Goal: Information Seeking & Learning: Learn about a topic

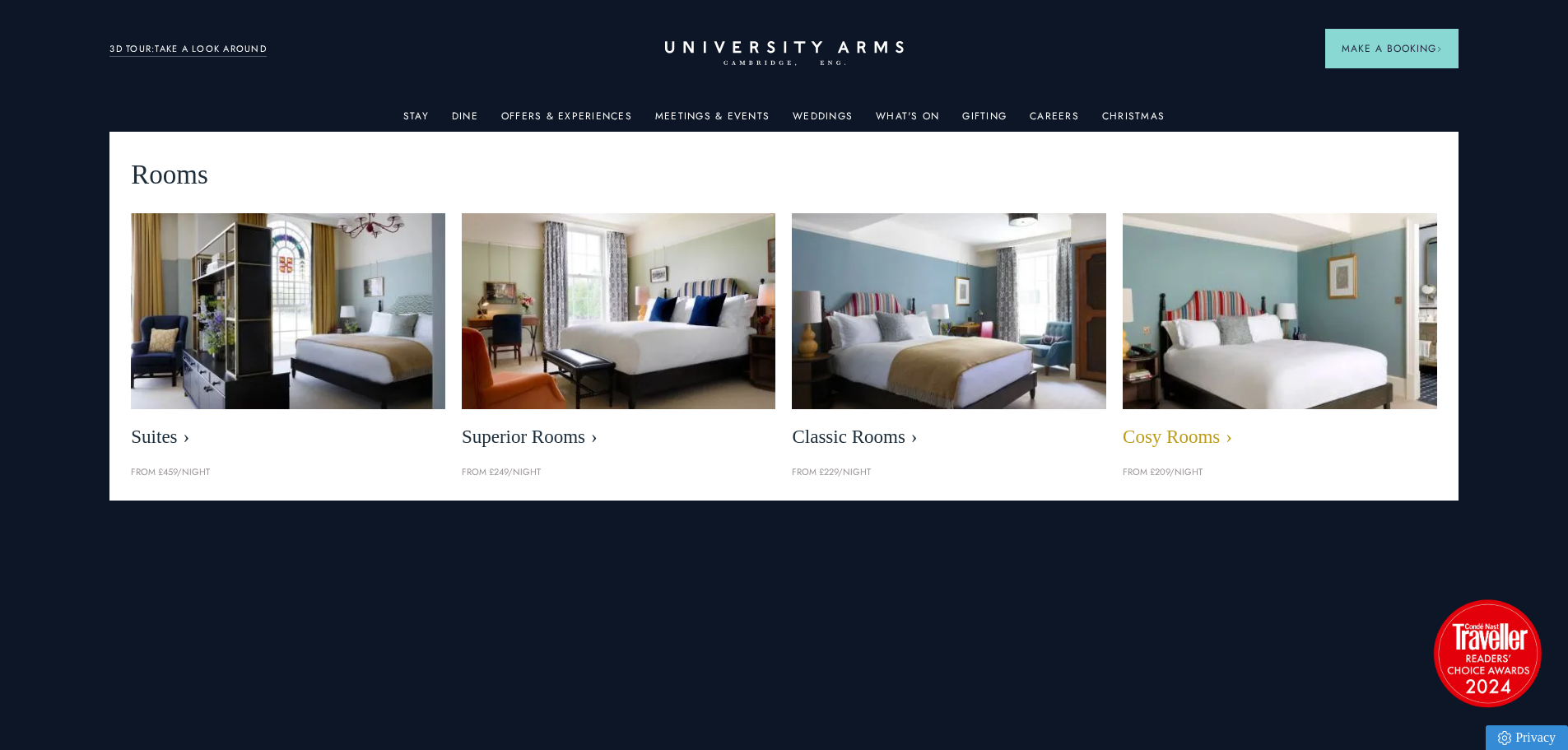
click at [1158, 299] on img at bounding box center [1278, 311] width 361 height 226
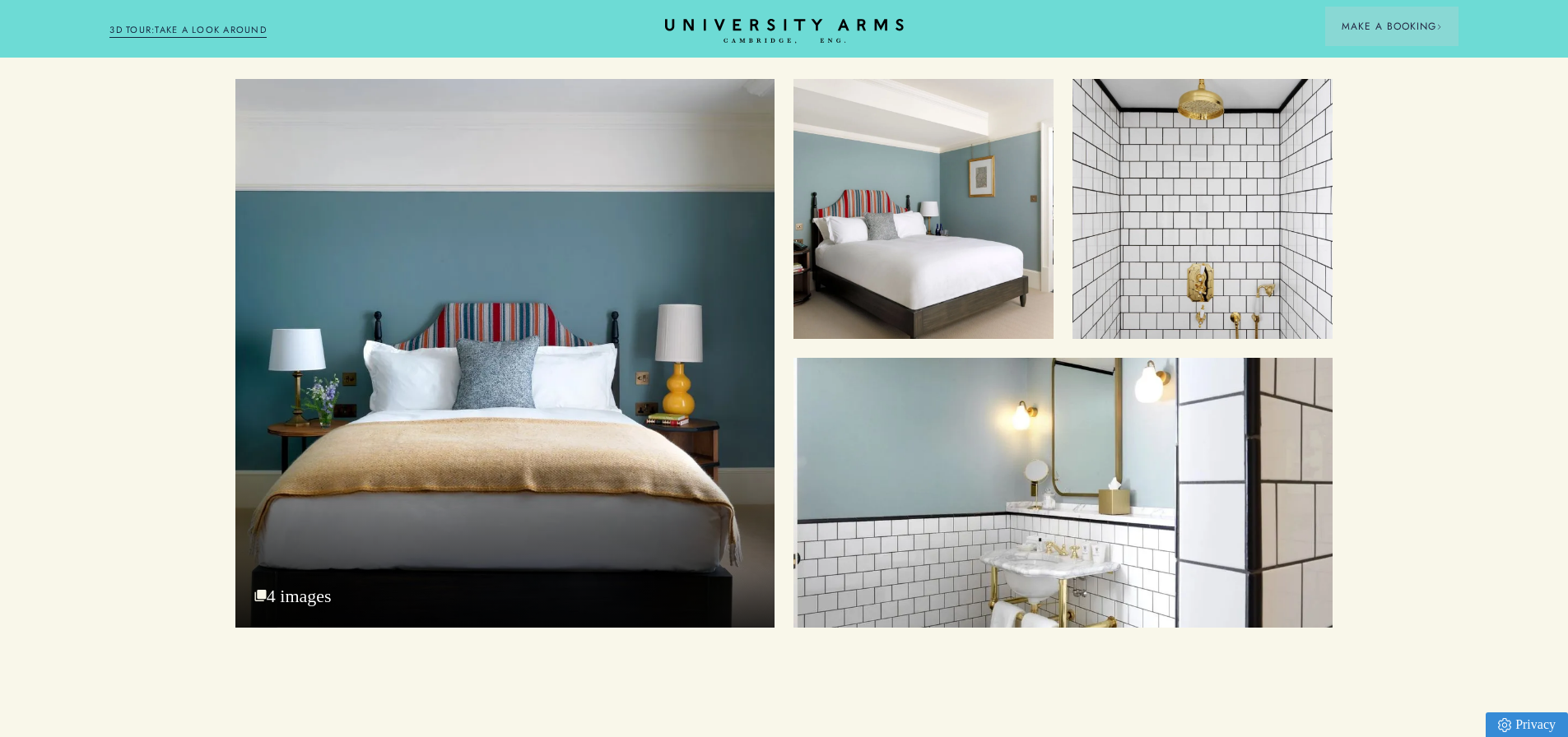
scroll to position [2057, 0]
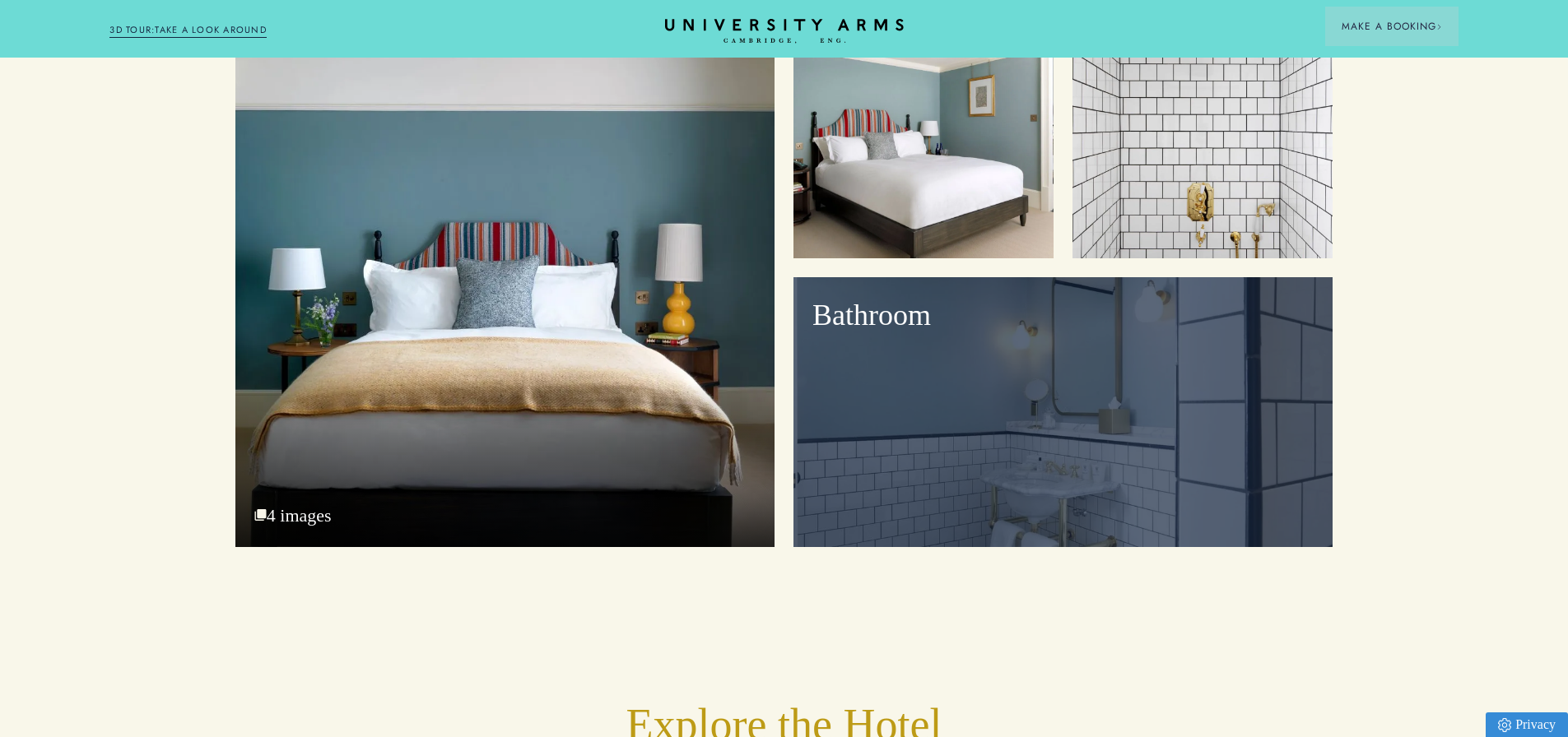
click at [1110, 434] on div "Bathroom" at bounding box center [1062, 412] width 539 height 270
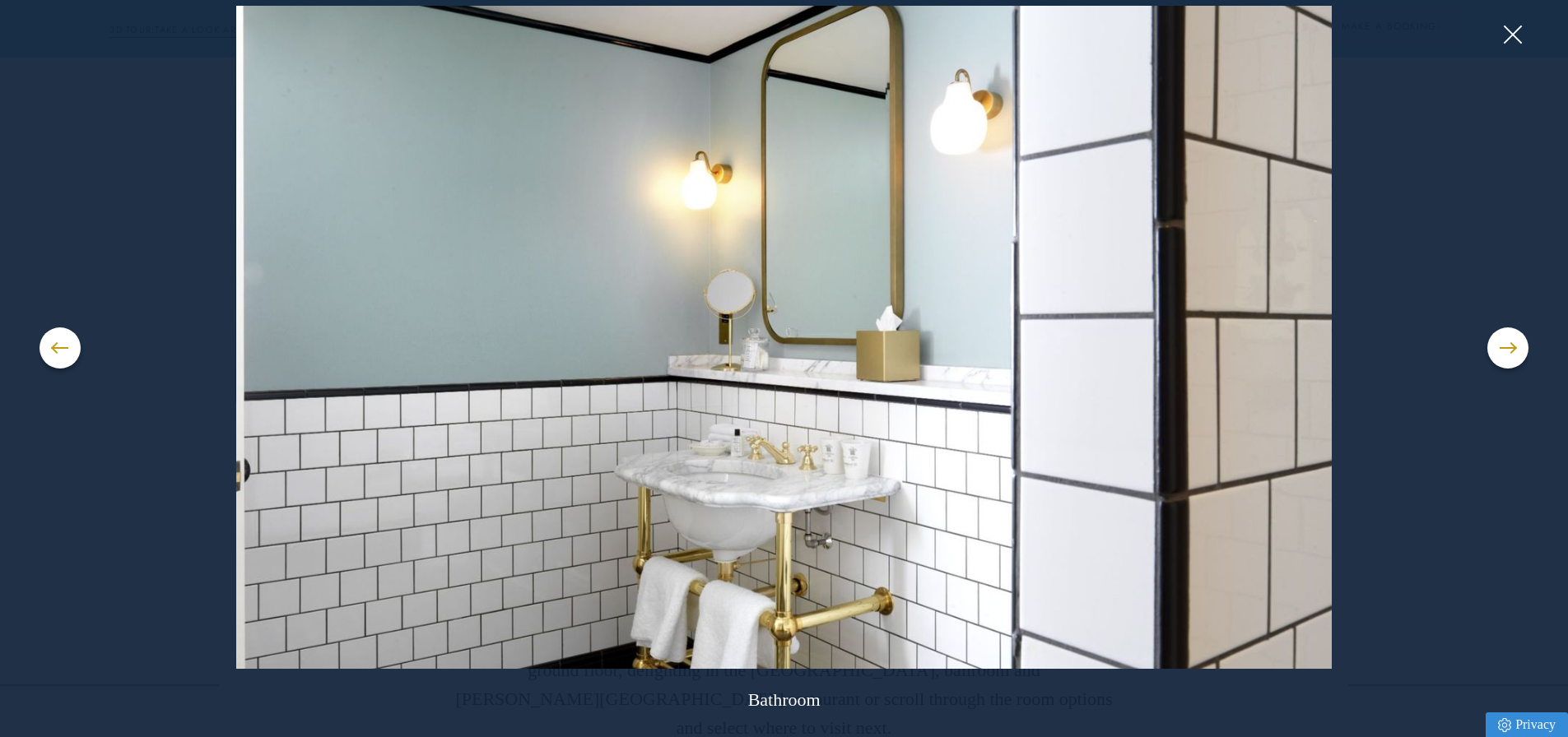
scroll to position [2469, 0]
click at [1495, 352] on button at bounding box center [1508, 348] width 41 height 41
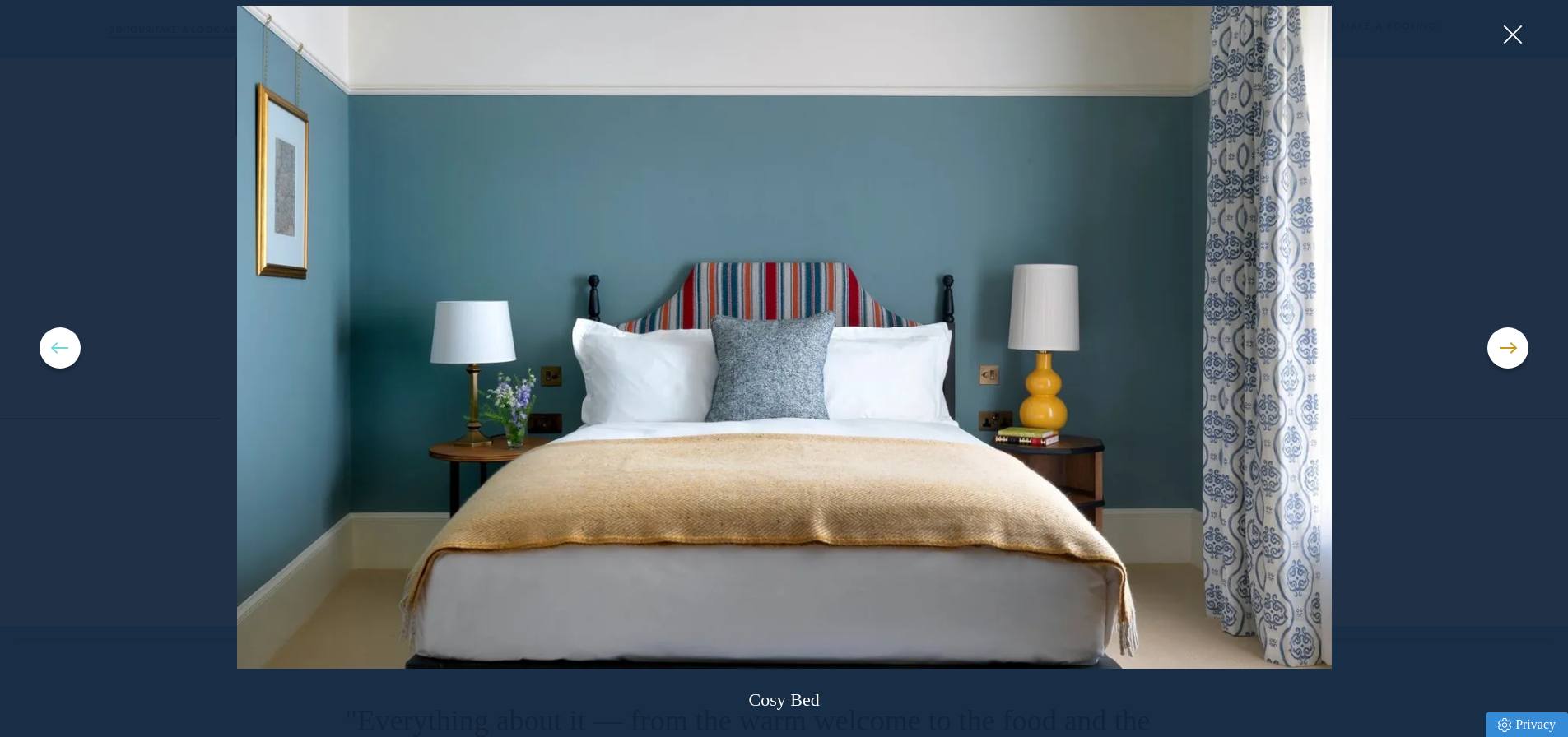
click at [76, 352] on button at bounding box center [60, 348] width 41 height 41
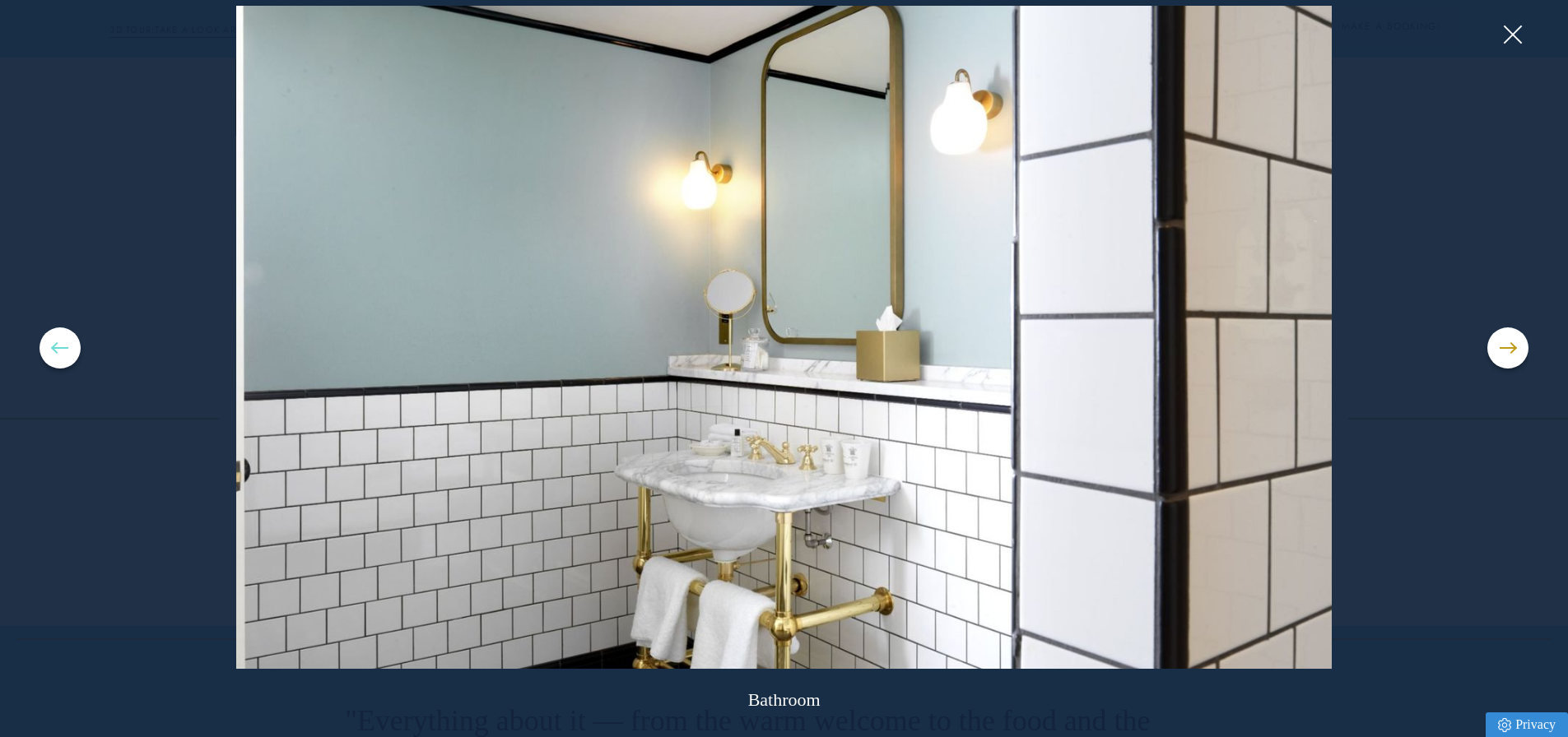
click at [76, 352] on button at bounding box center [60, 348] width 41 height 41
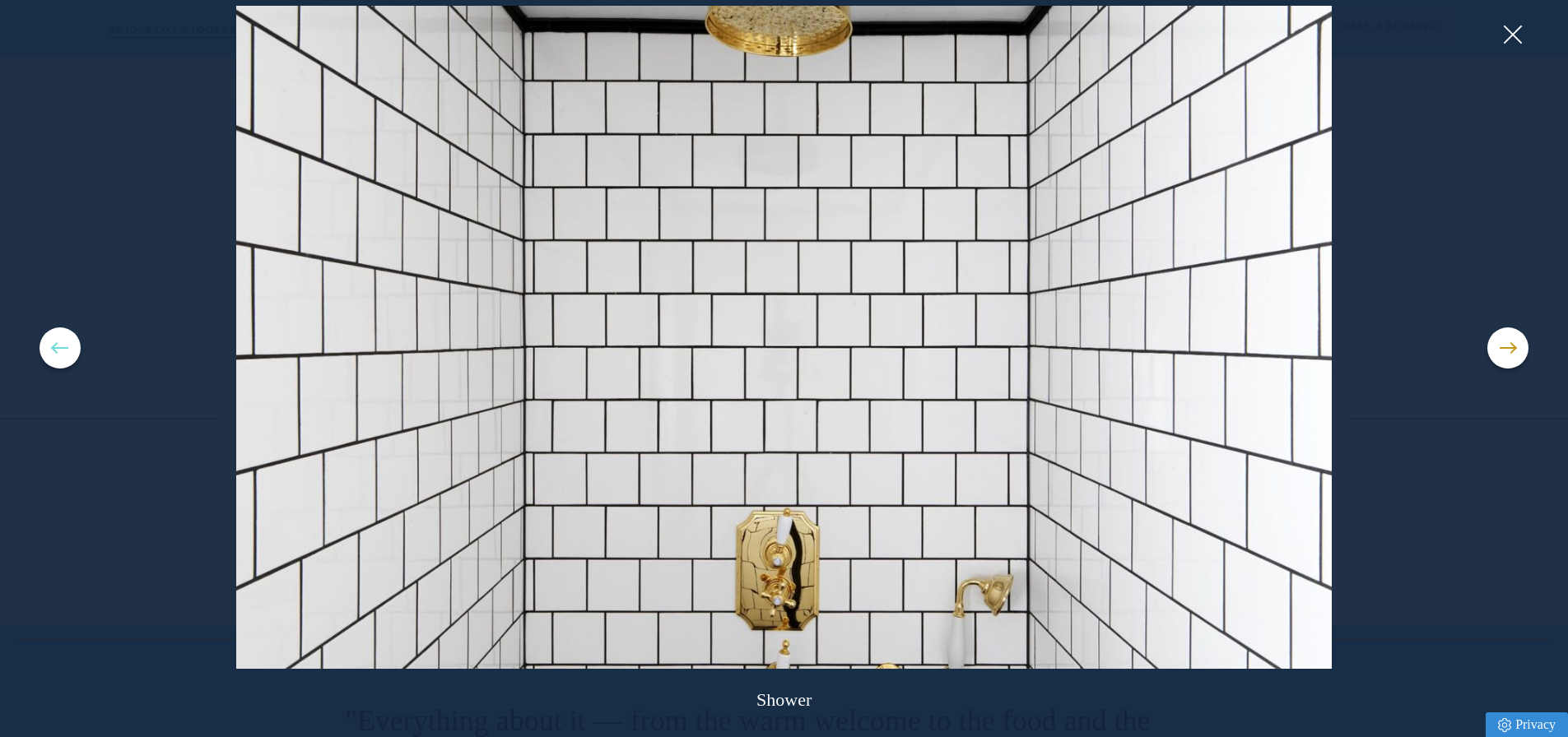
click at [76, 352] on button at bounding box center [60, 348] width 41 height 41
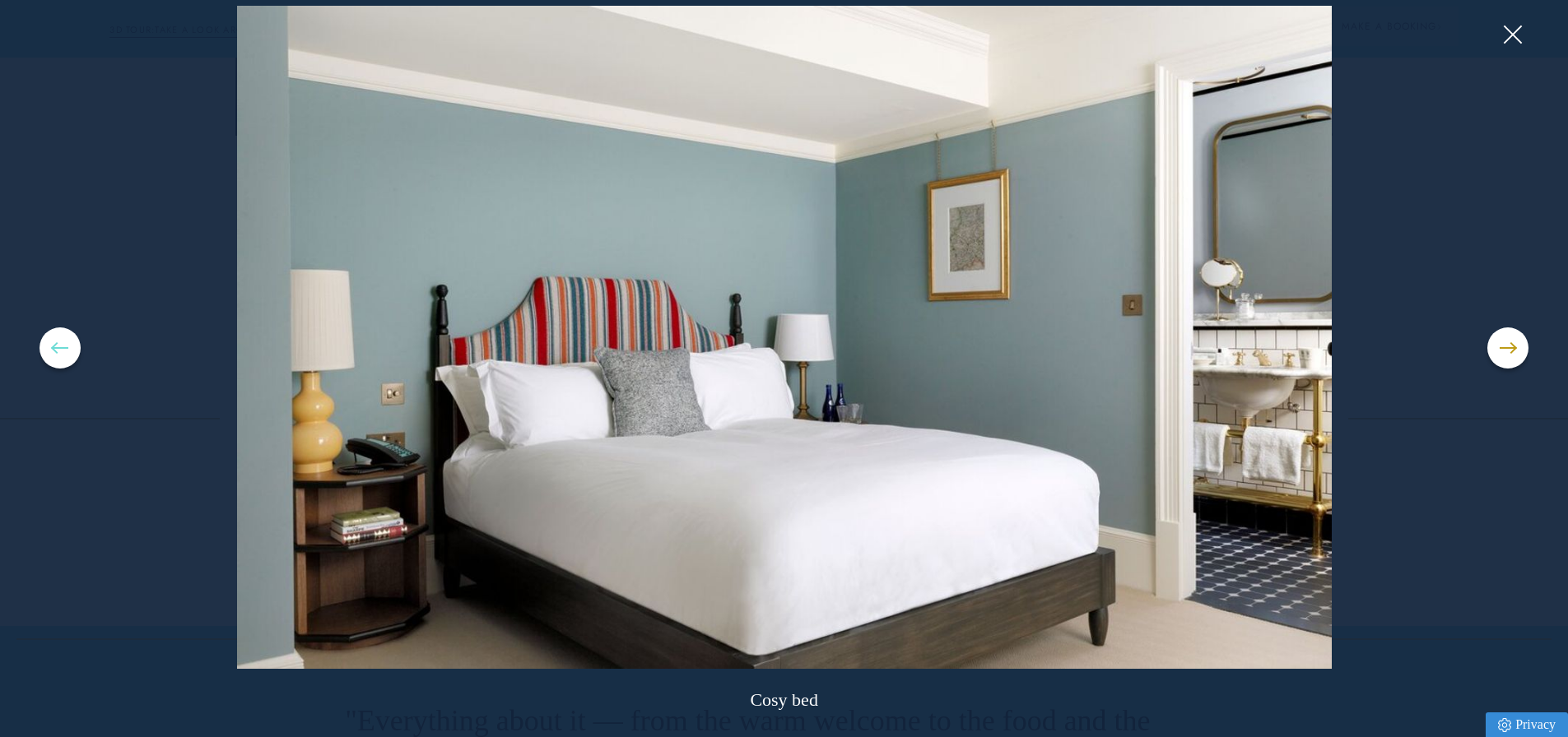
click at [76, 352] on button at bounding box center [60, 348] width 41 height 41
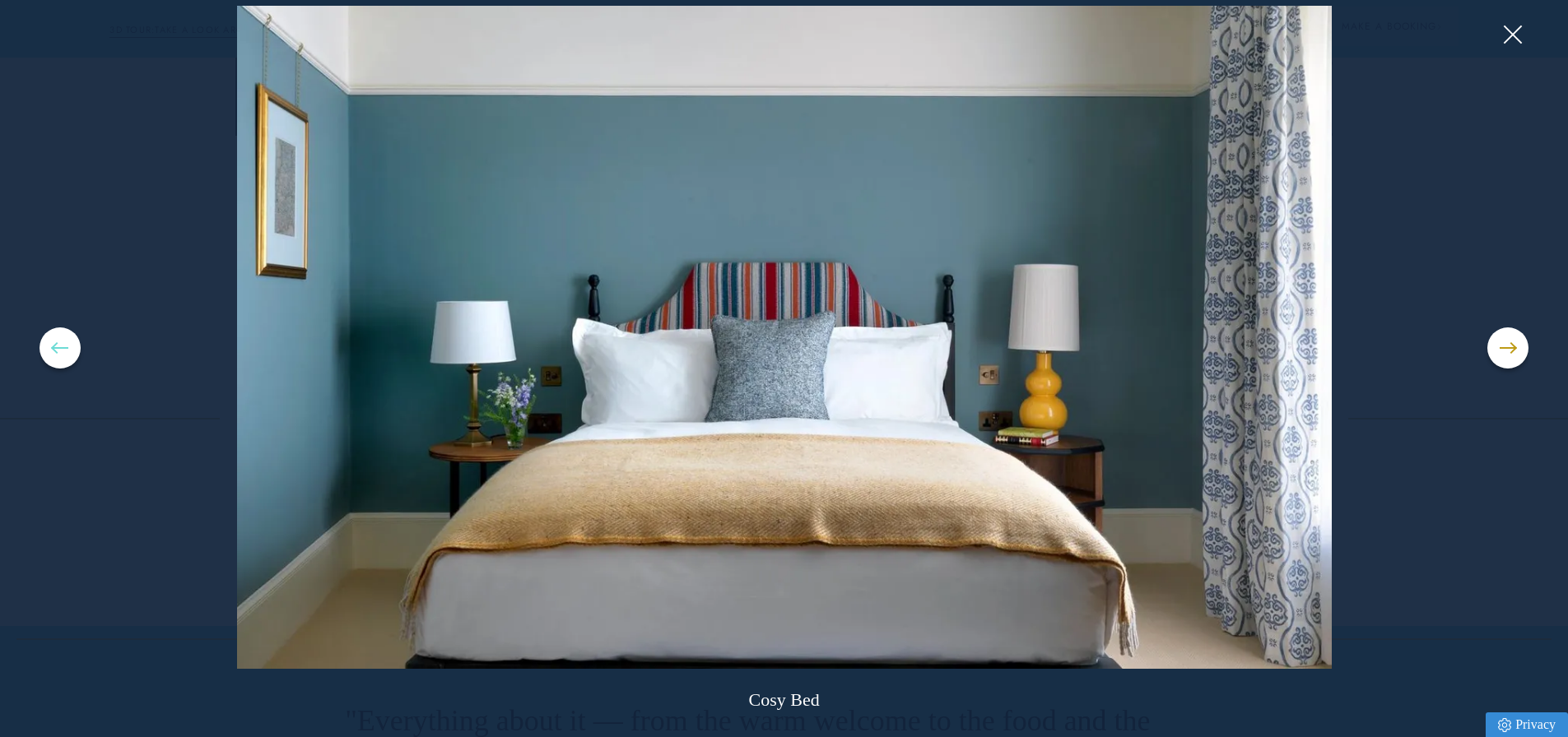
click at [76, 352] on button at bounding box center [60, 348] width 41 height 41
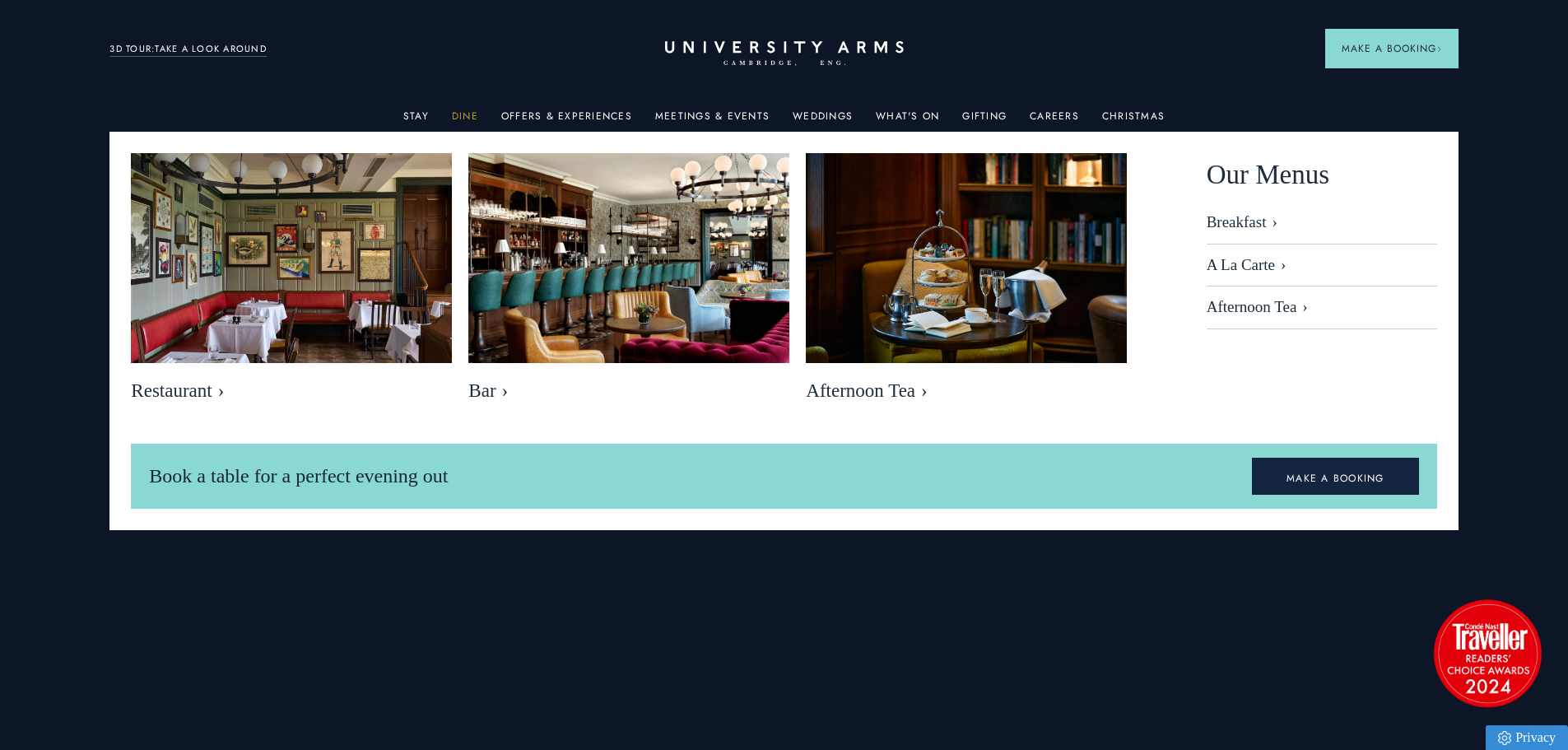
click at [461, 118] on link "Dine" at bounding box center [465, 121] width 27 height 22
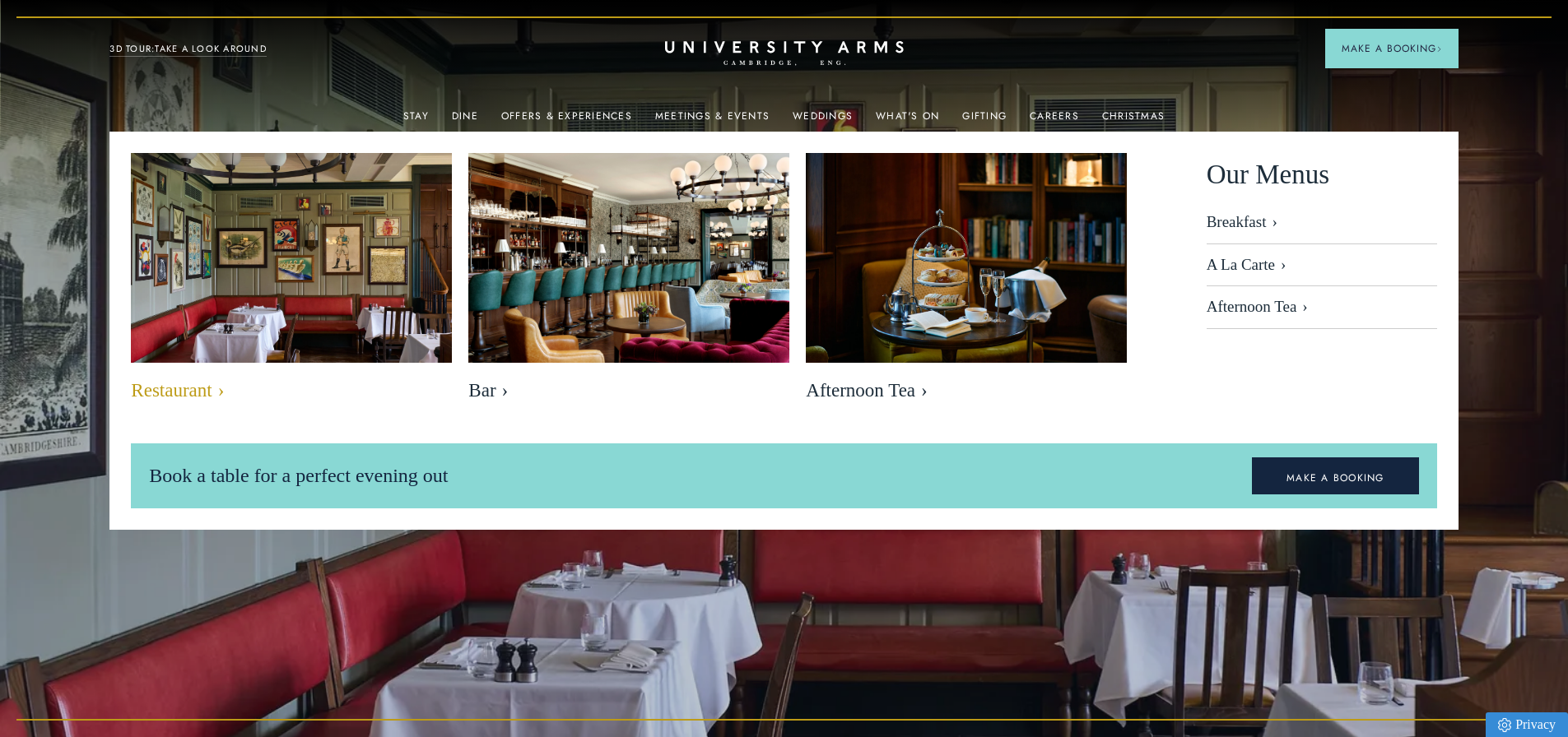
click at [315, 288] on img at bounding box center [291, 259] width 370 height 246
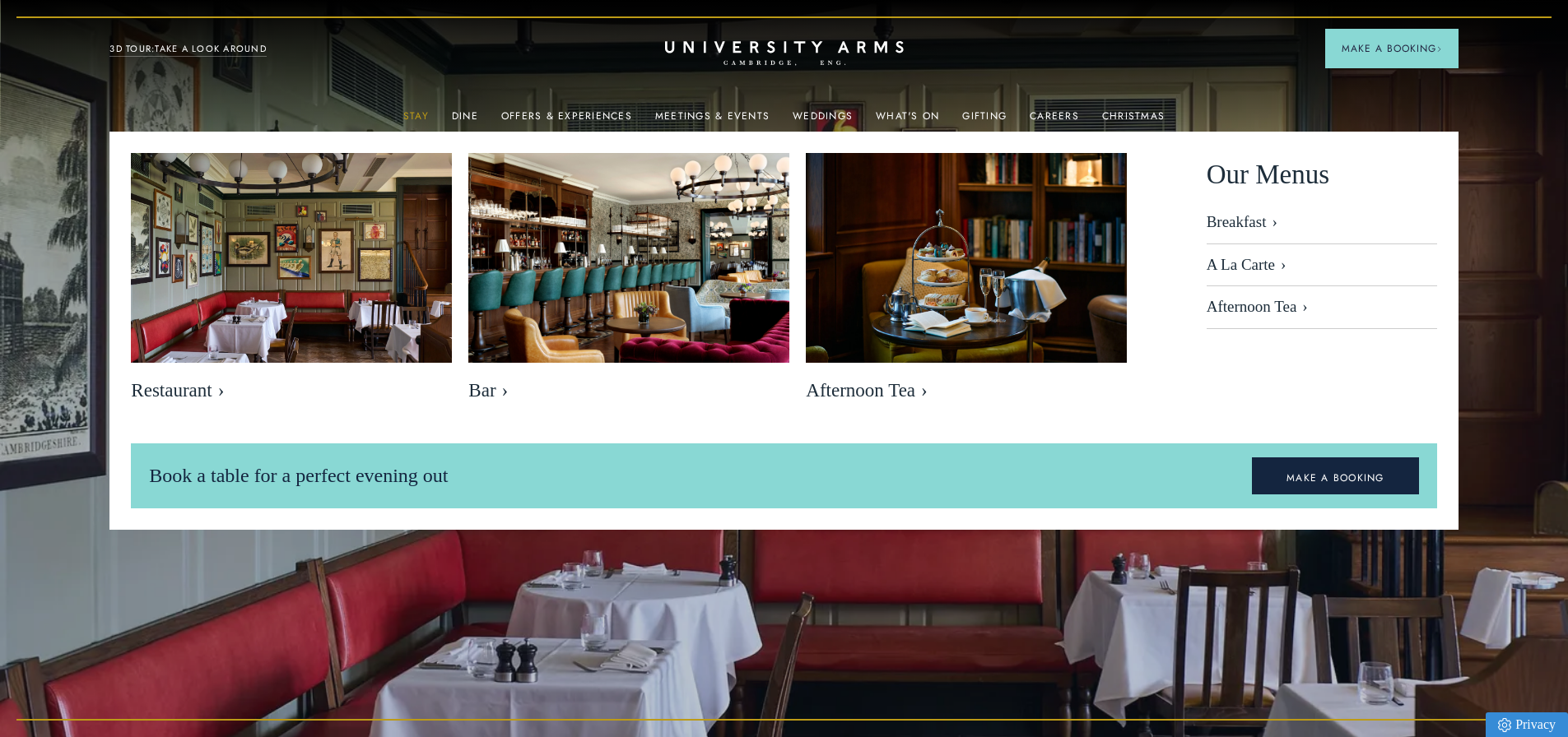
click at [423, 115] on link "Stay" at bounding box center [416, 121] width 26 height 22
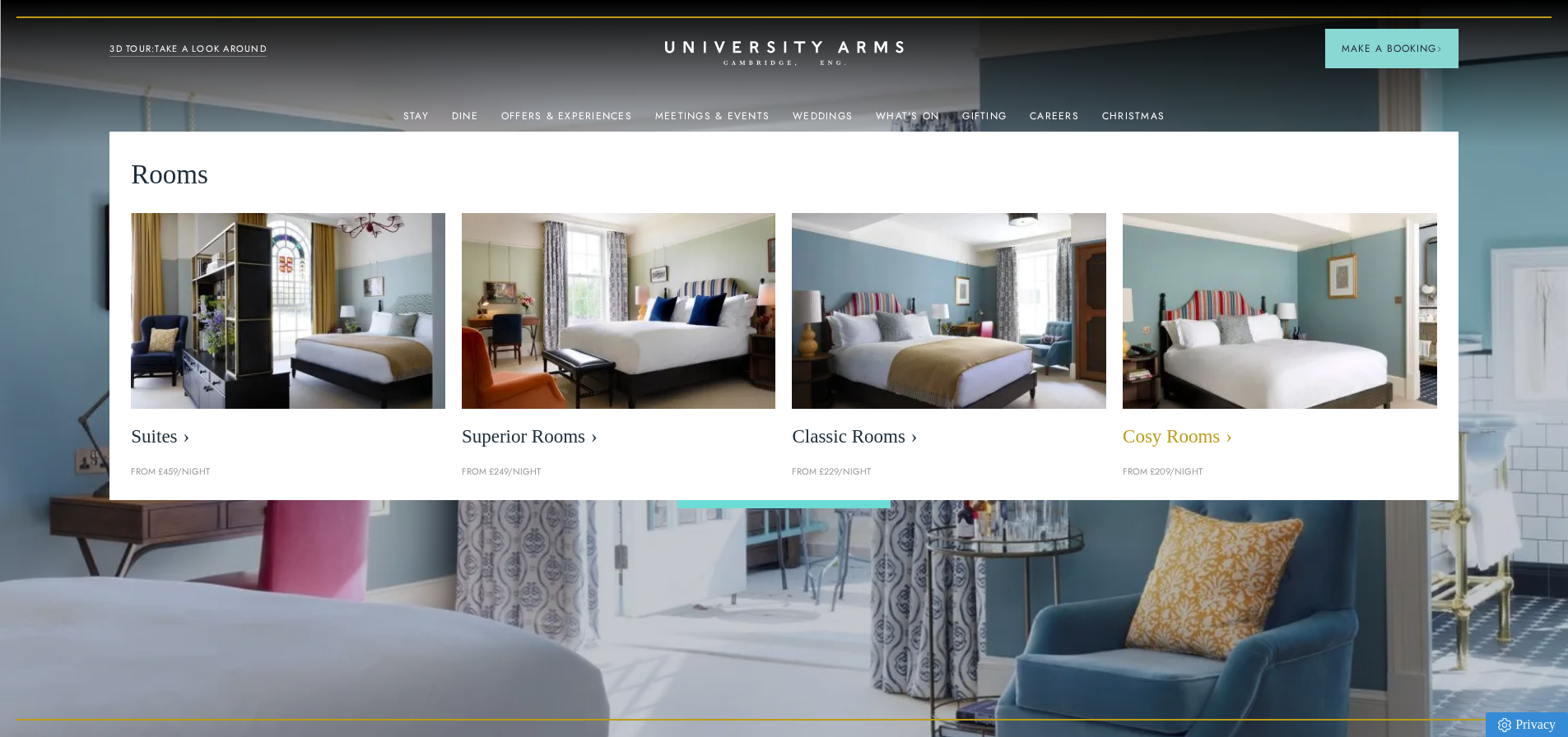
click at [1195, 332] on img at bounding box center [1278, 311] width 361 height 226
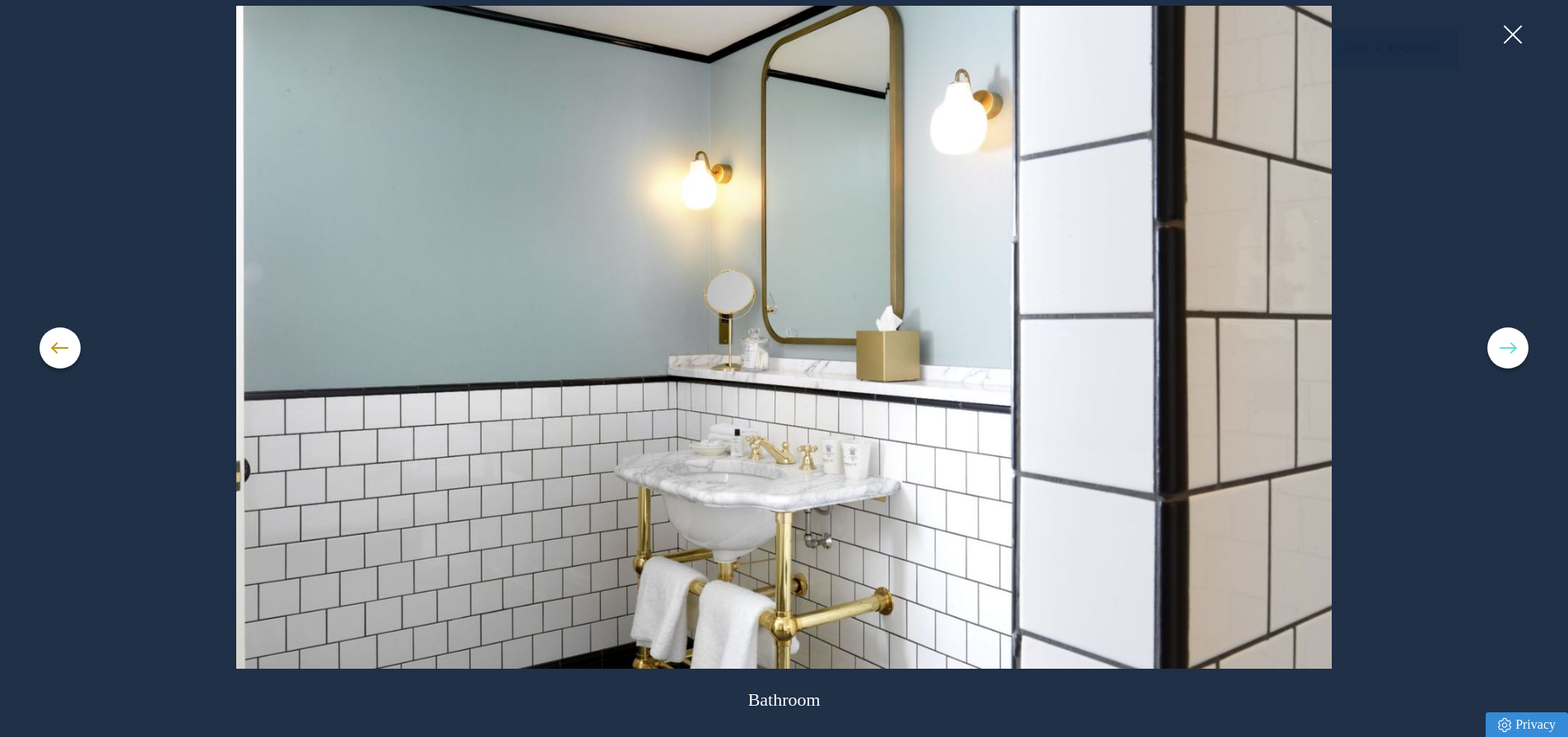
click at [1503, 355] on button at bounding box center [1508, 348] width 41 height 41
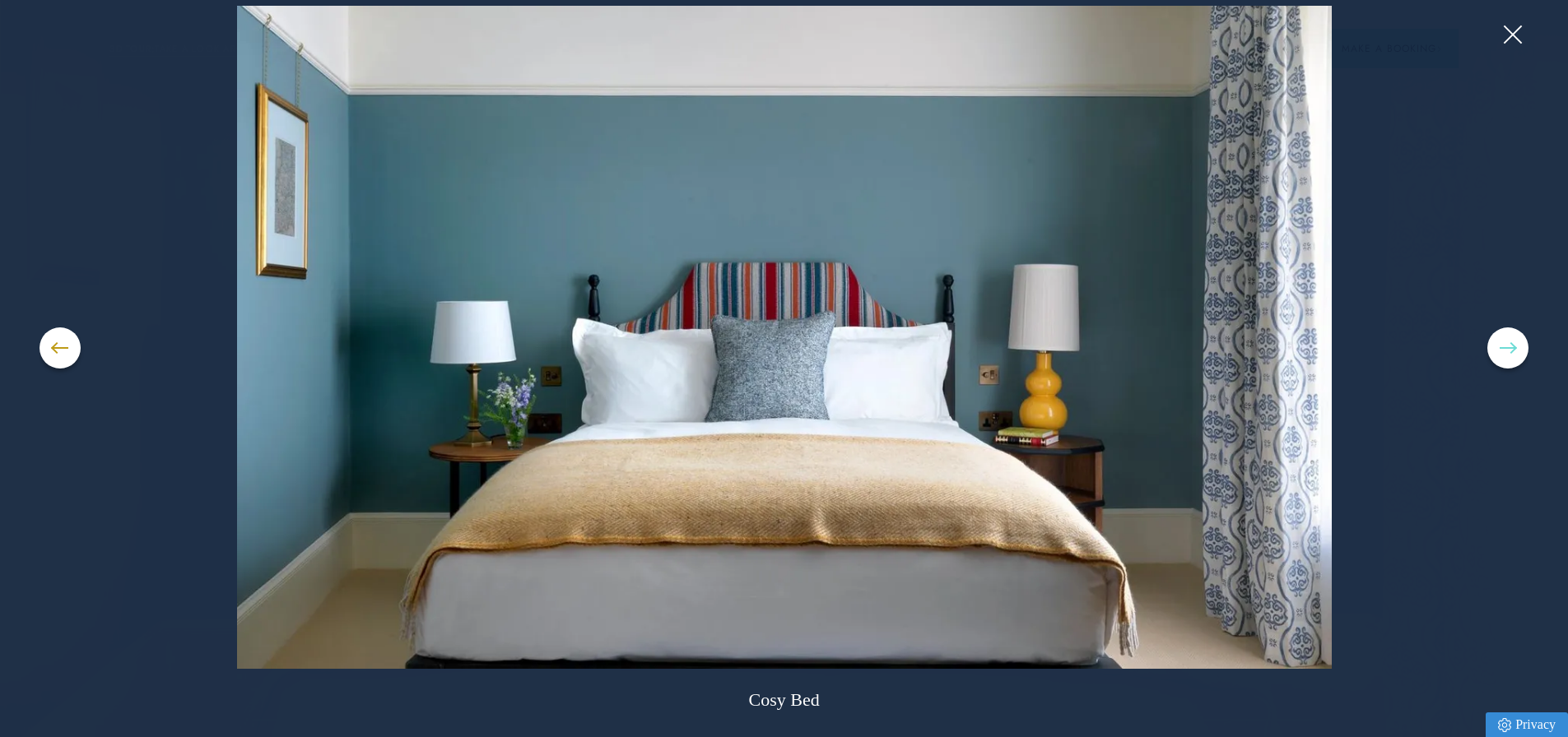
click at [1503, 355] on button at bounding box center [1508, 348] width 41 height 41
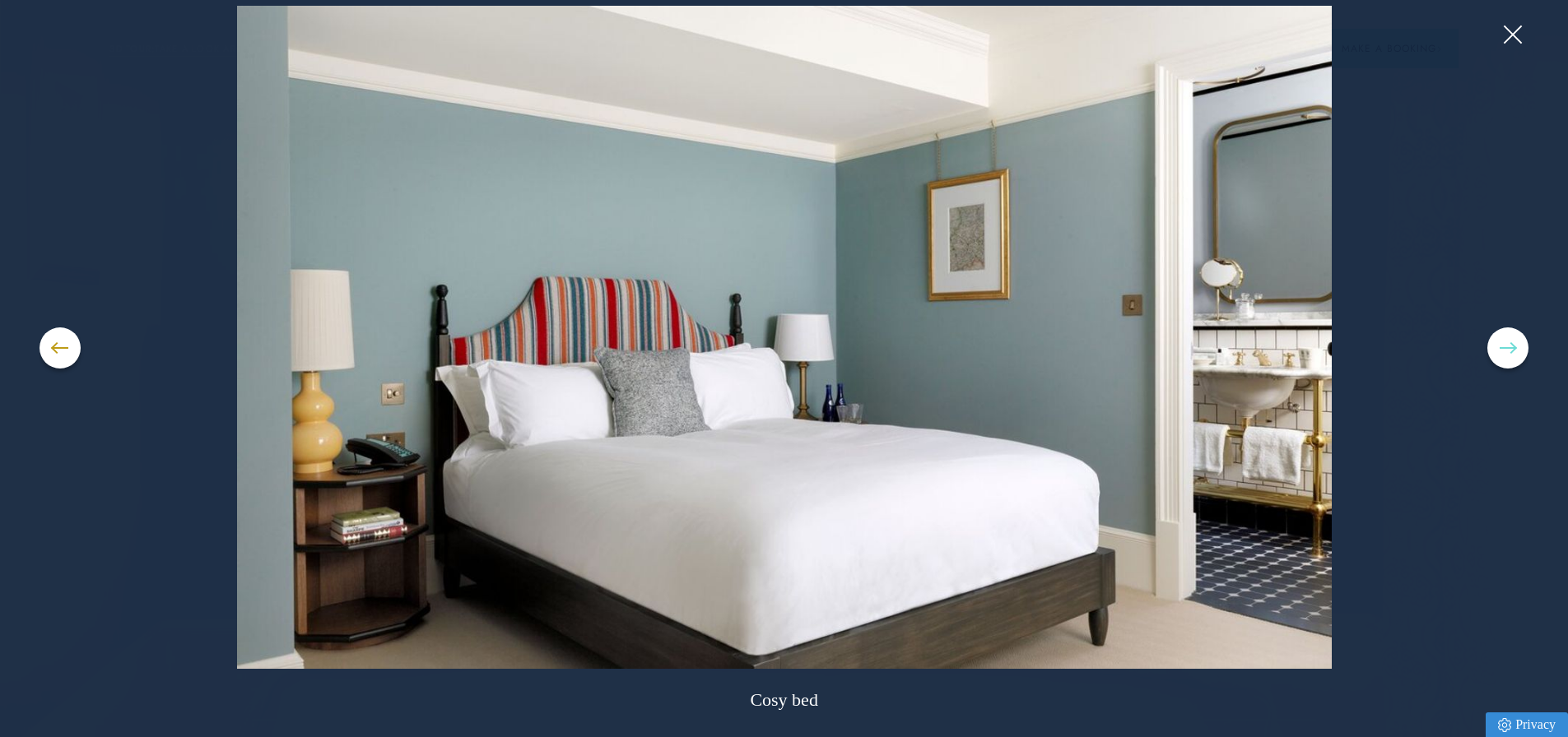
click at [1503, 355] on button at bounding box center [1508, 348] width 41 height 41
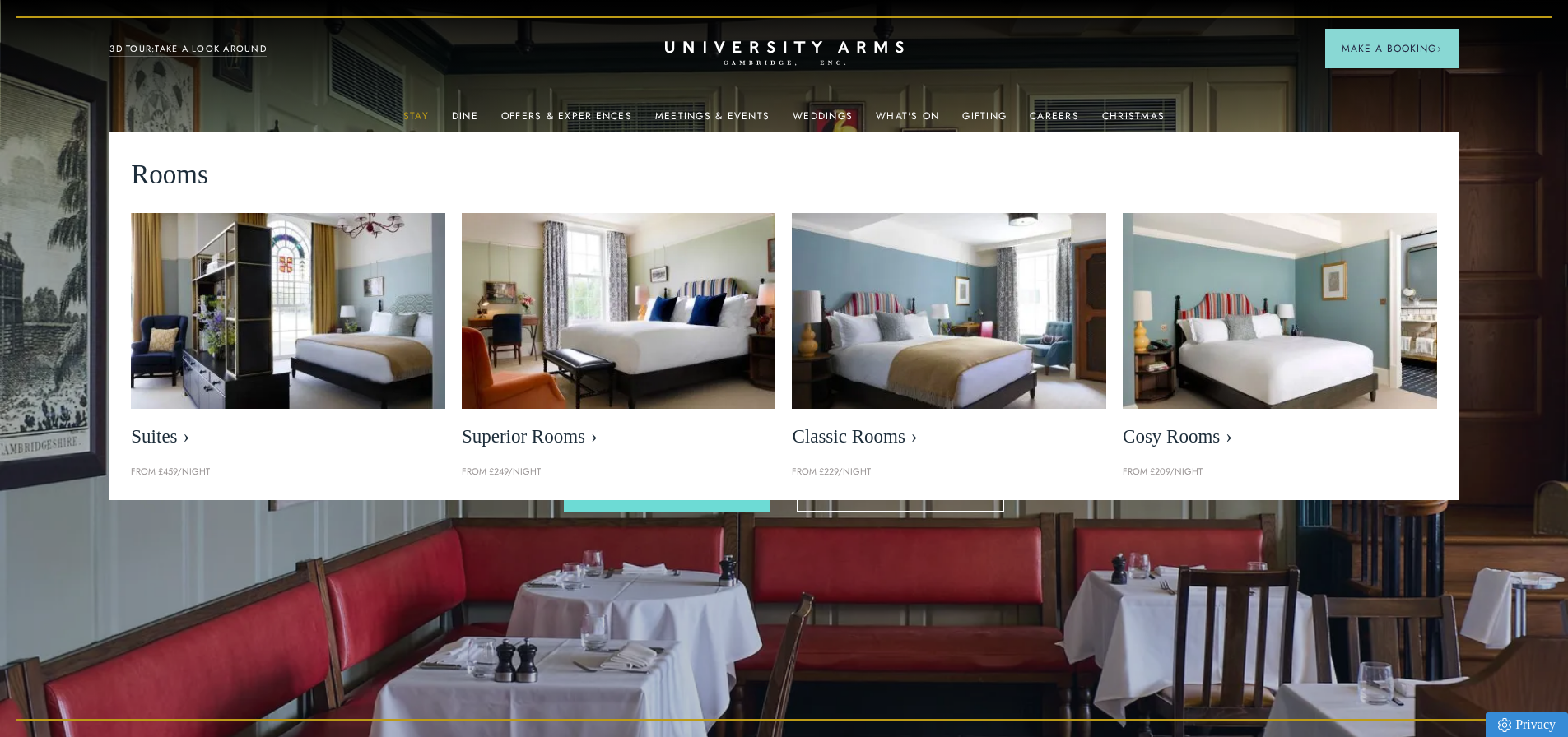
click at [427, 112] on link "Stay" at bounding box center [416, 121] width 26 height 22
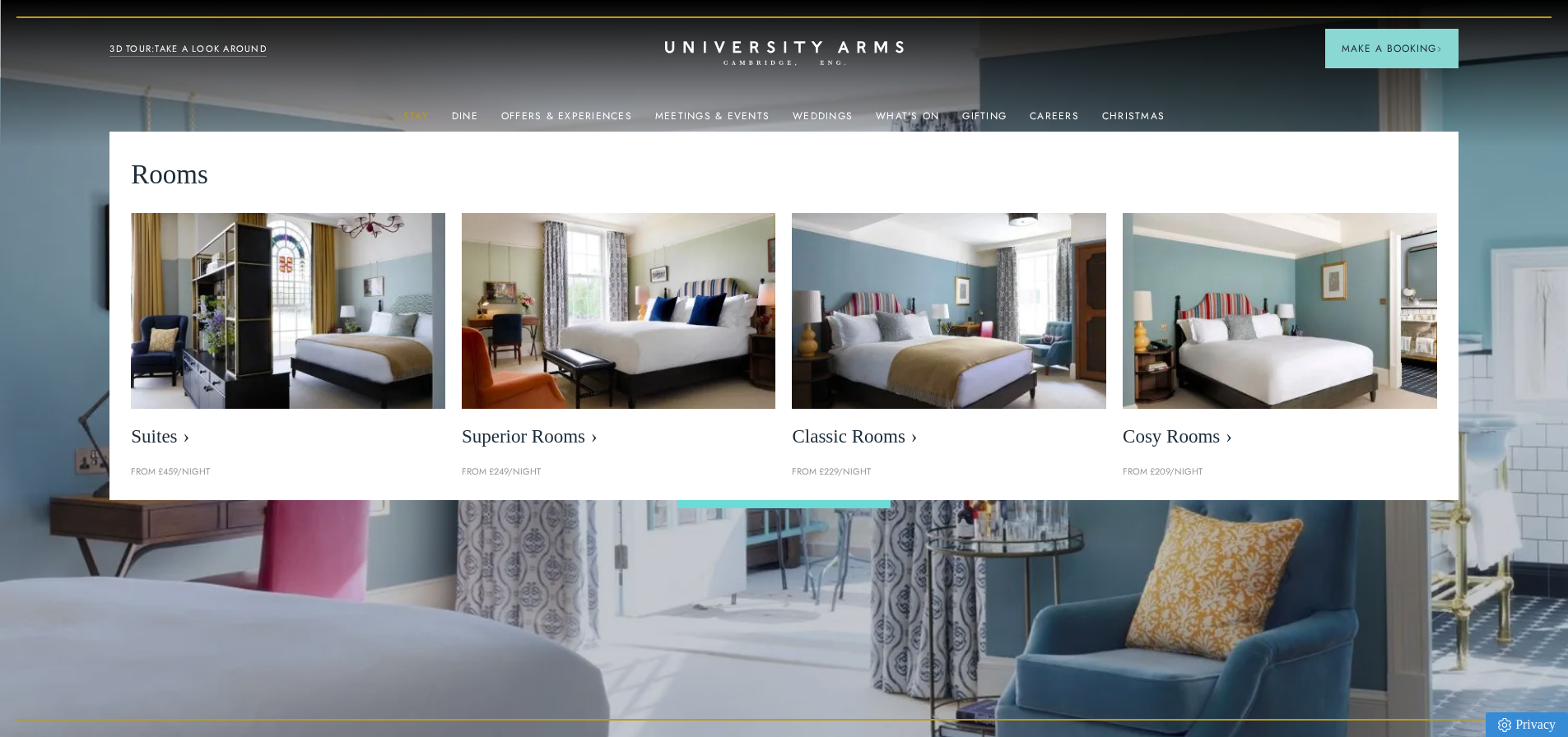
click at [418, 119] on link "Stay" at bounding box center [416, 121] width 26 height 22
click at [154, 47] on link "3D TOUR:TAKE A LOOK AROUND" at bounding box center [188, 49] width 157 height 15
click at [419, 116] on link "Stay" at bounding box center [416, 121] width 26 height 22
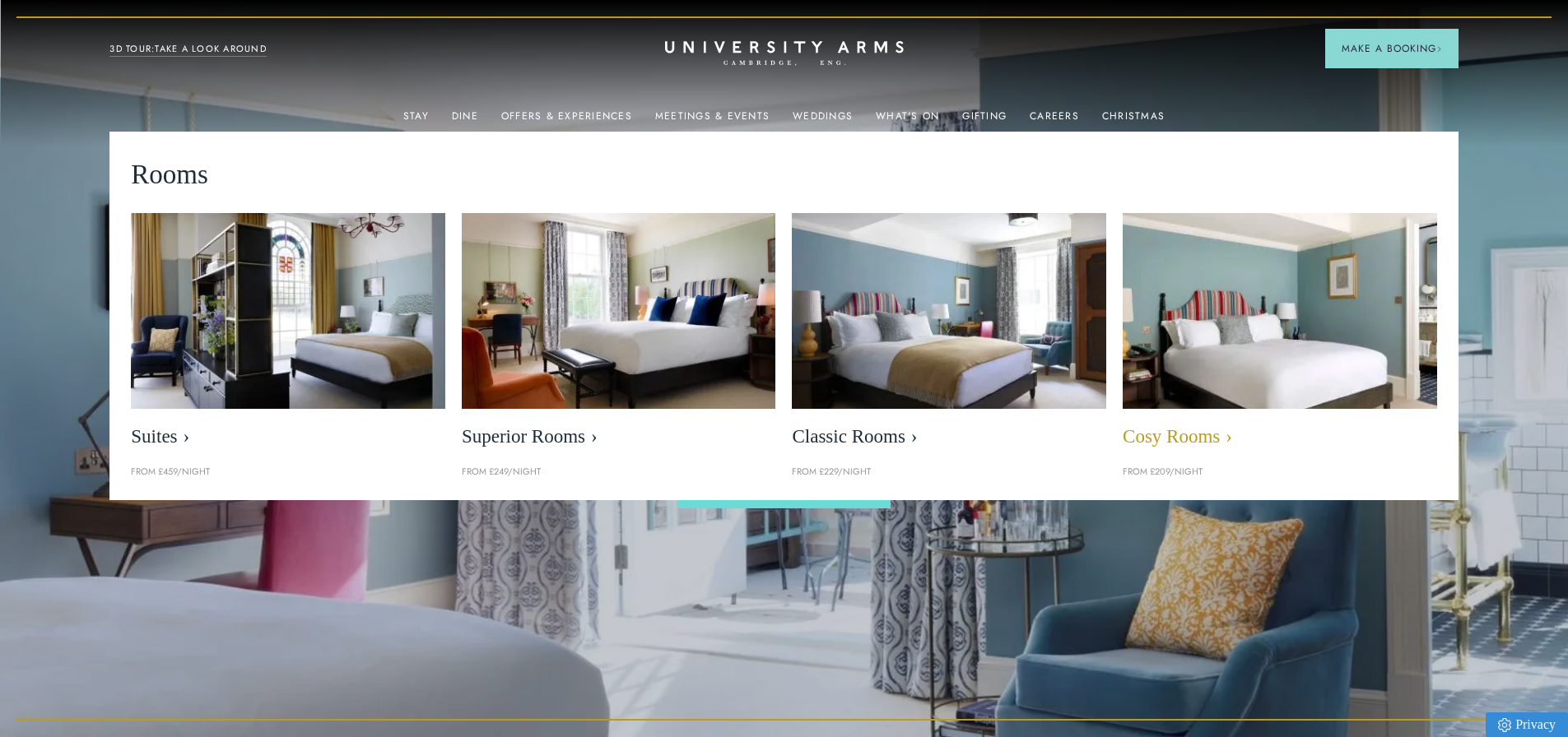
click at [1292, 374] on img at bounding box center [1278, 311] width 361 height 226
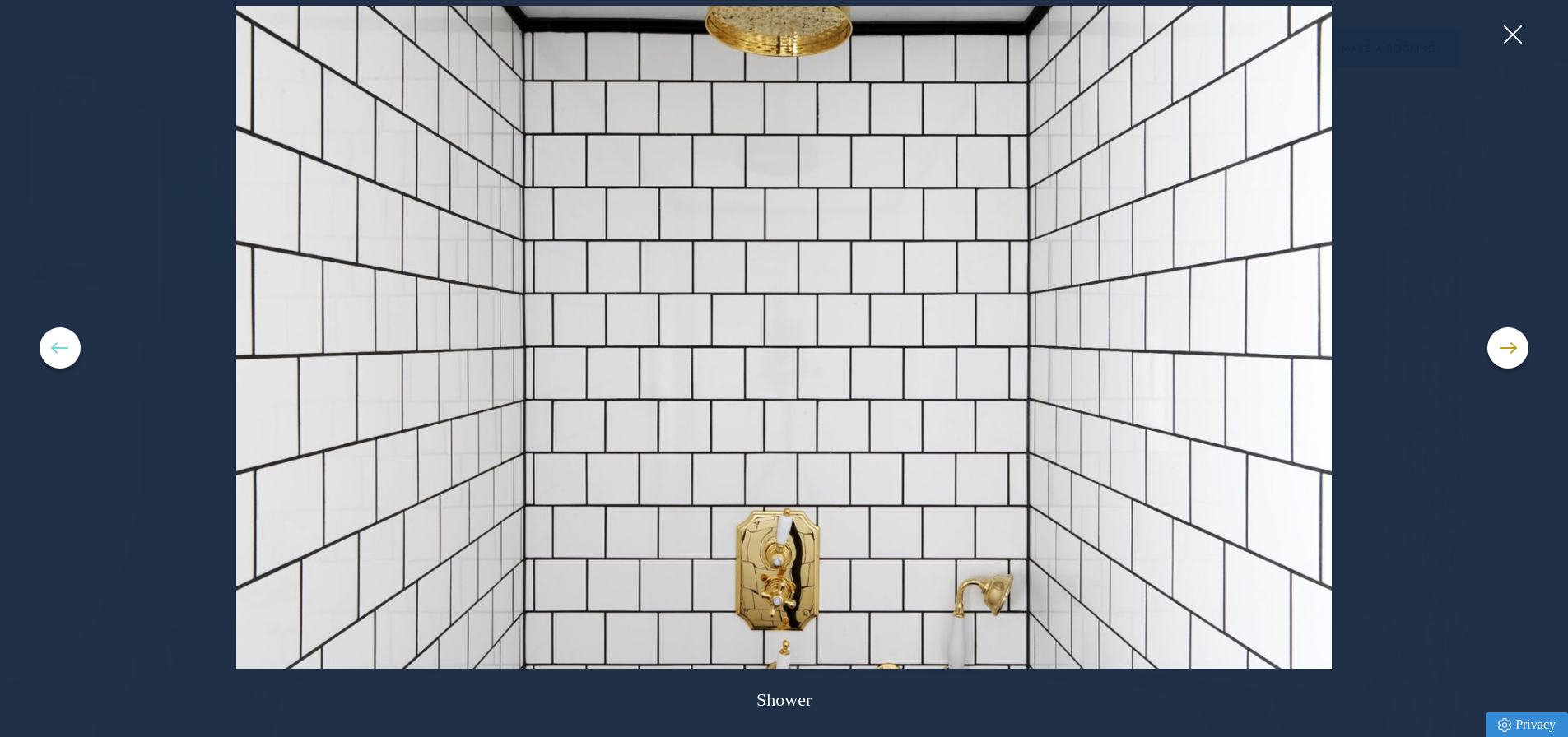
click at [52, 351] on button at bounding box center [60, 348] width 41 height 41
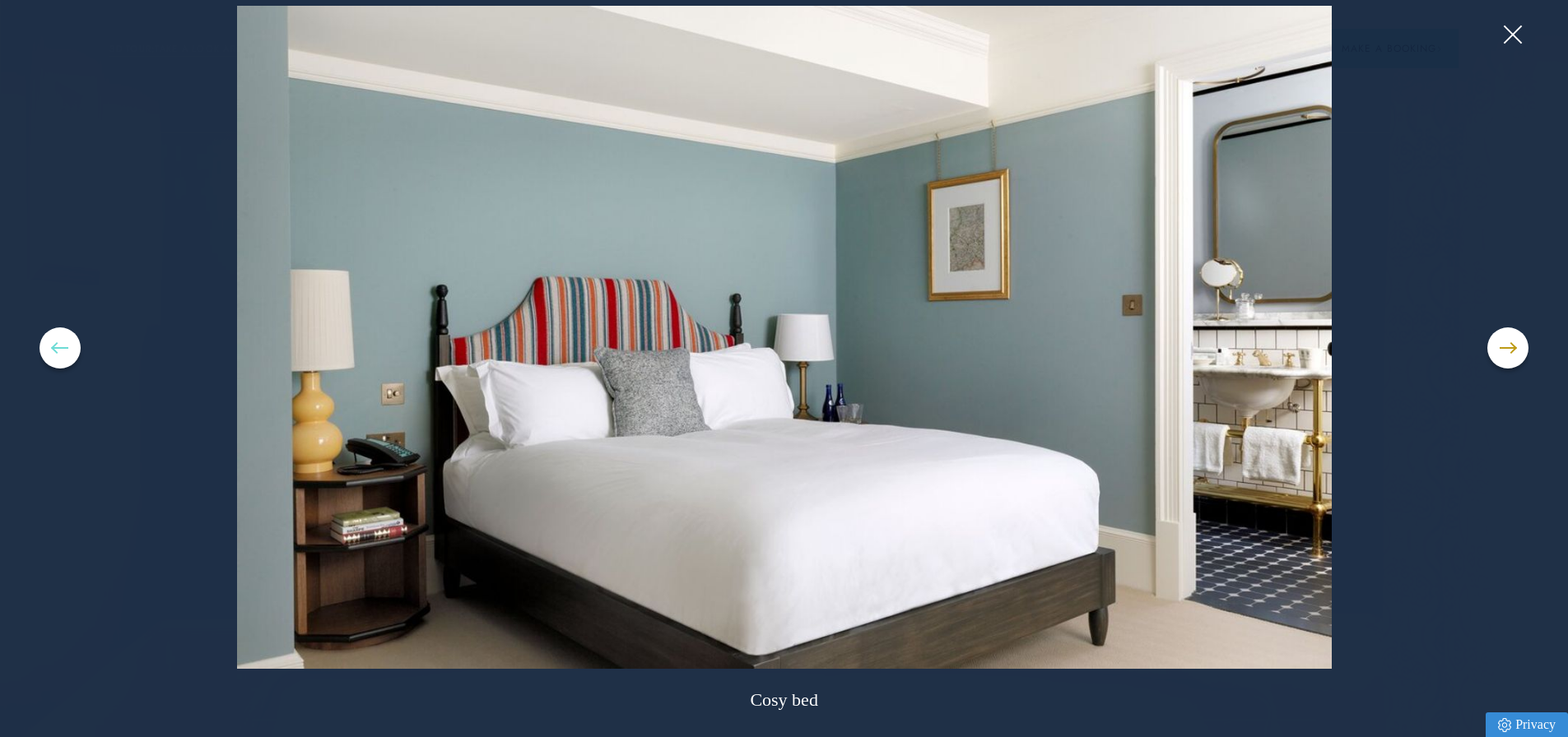
click at [51, 351] on button at bounding box center [60, 348] width 41 height 41
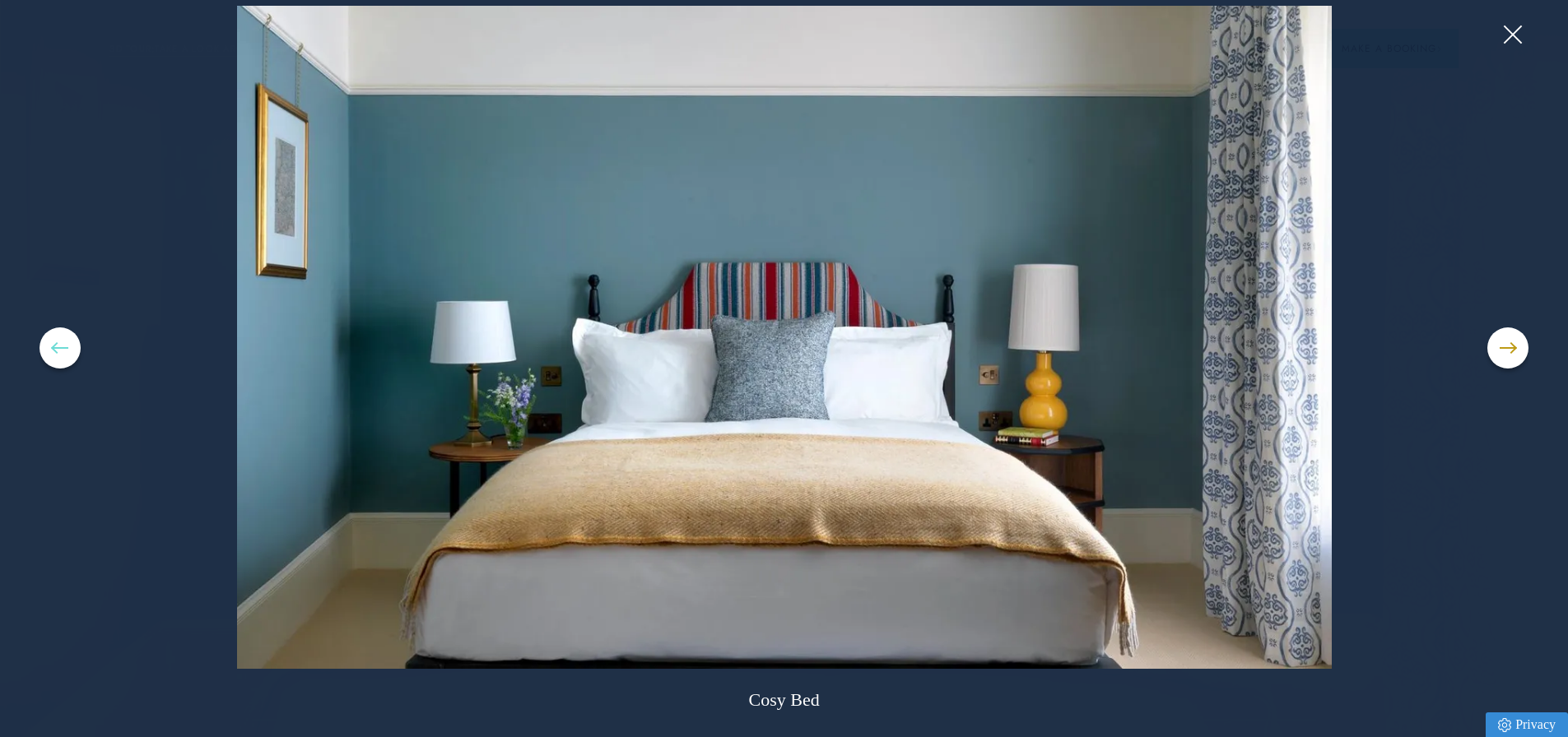
click at [51, 351] on button at bounding box center [60, 348] width 41 height 41
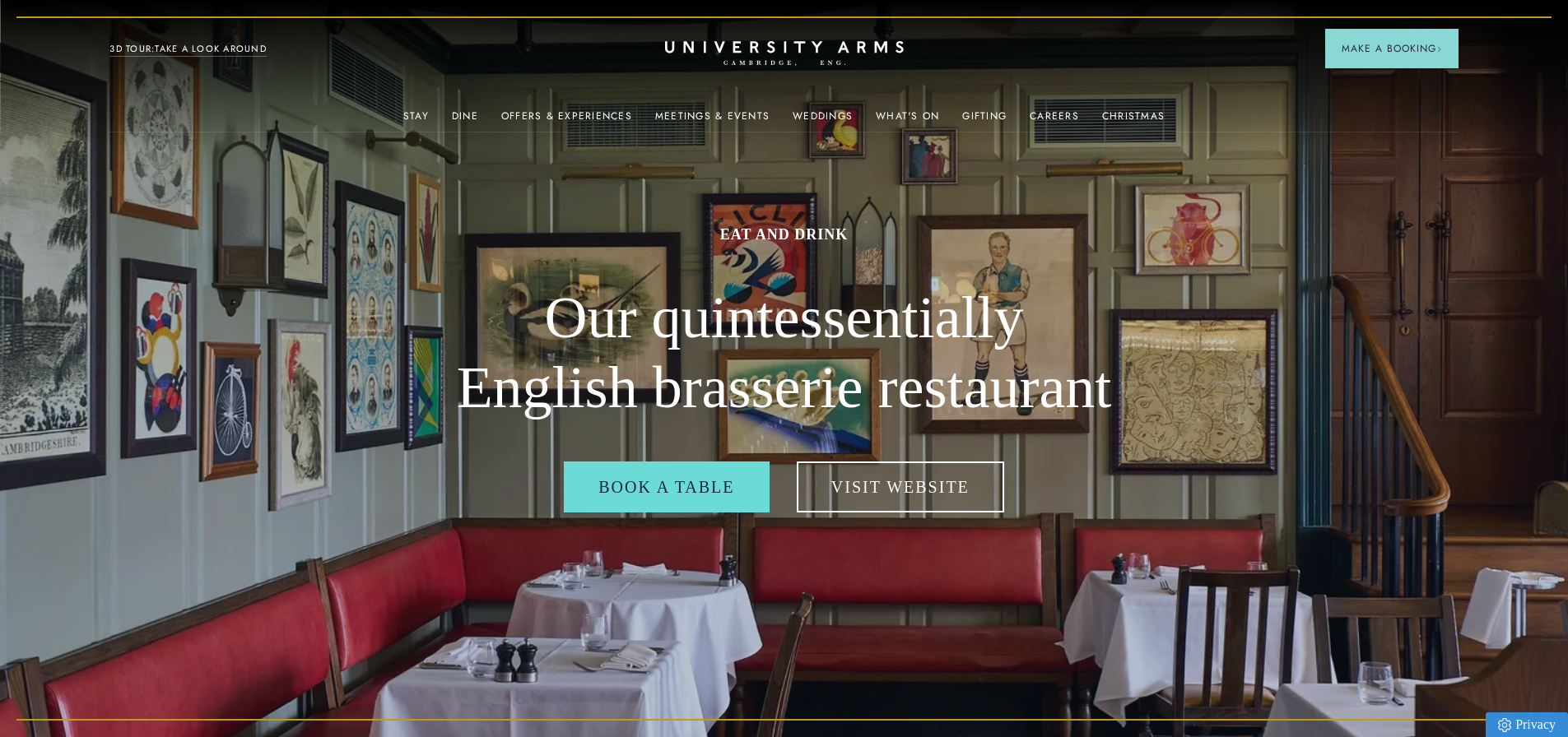
click at [150, 46] on link "3D TOUR:TAKE A LOOK AROUND" at bounding box center [188, 49] width 157 height 15
click at [131, 45] on link "3D TOUR:TAKE A LOOK AROUND" at bounding box center [188, 49] width 157 height 15
click at [178, 53] on link "3D TOUR:TAKE A LOOK AROUND" at bounding box center [188, 49] width 157 height 15
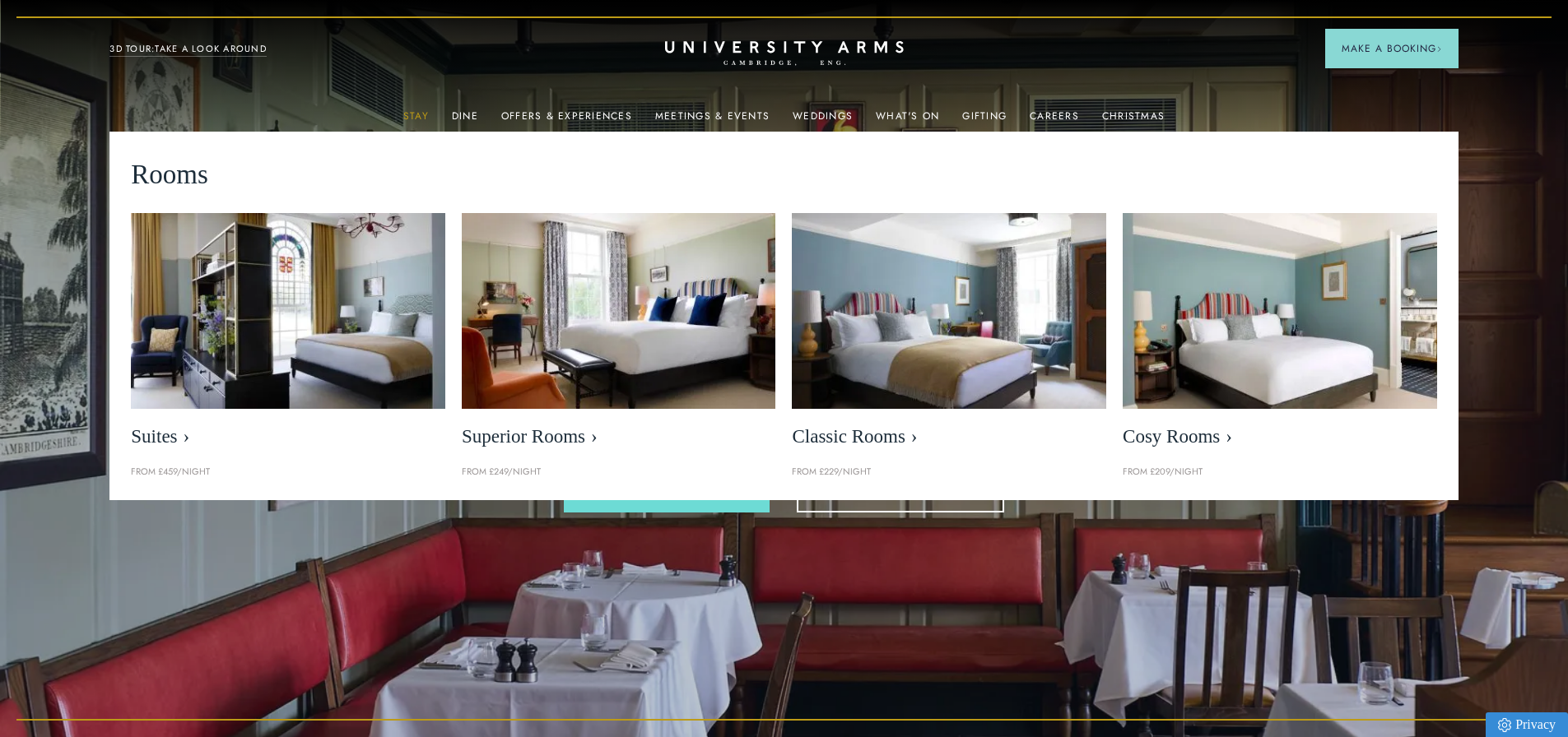
click at [423, 113] on link "Stay" at bounding box center [416, 121] width 26 height 22
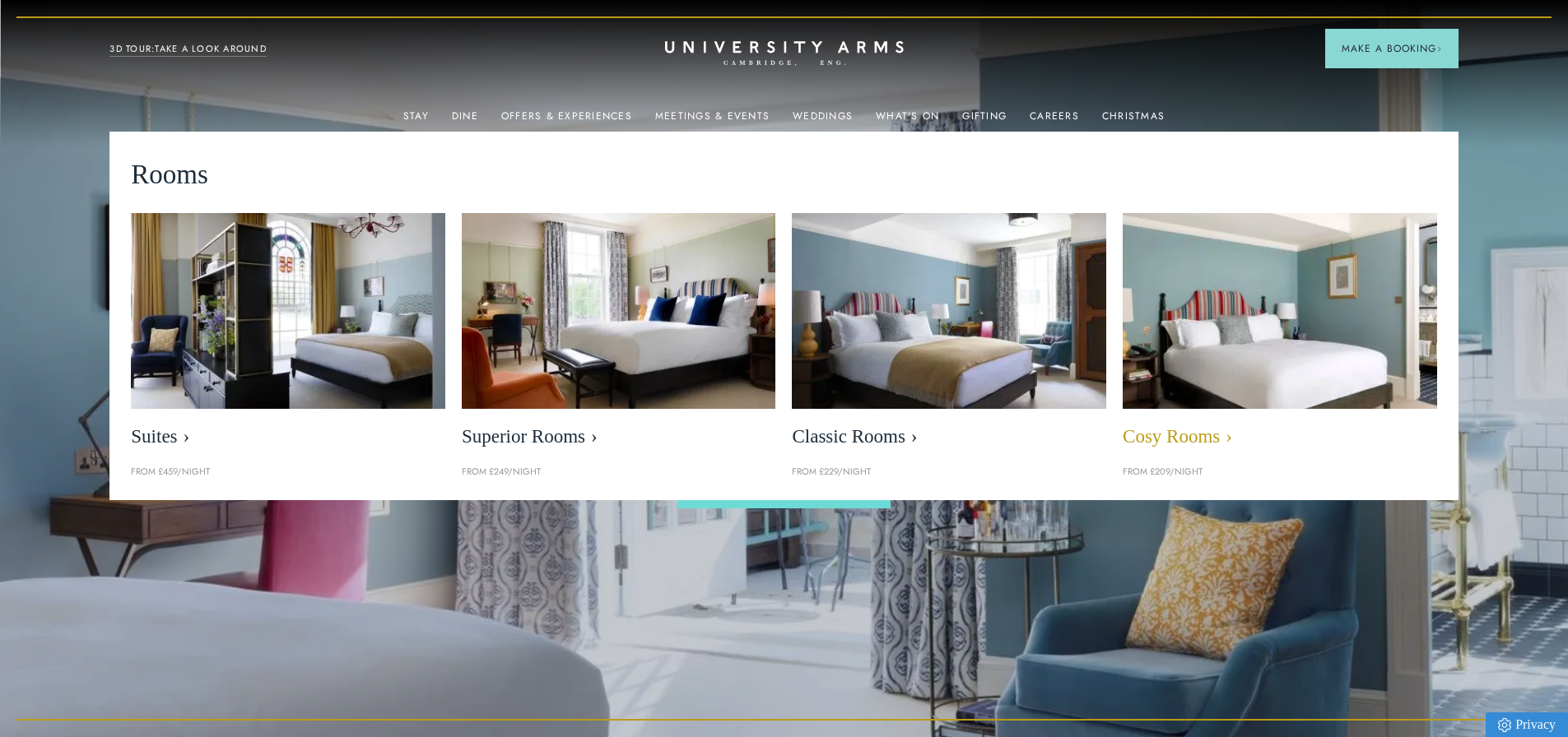
click at [1255, 370] on img at bounding box center [1278, 311] width 361 height 226
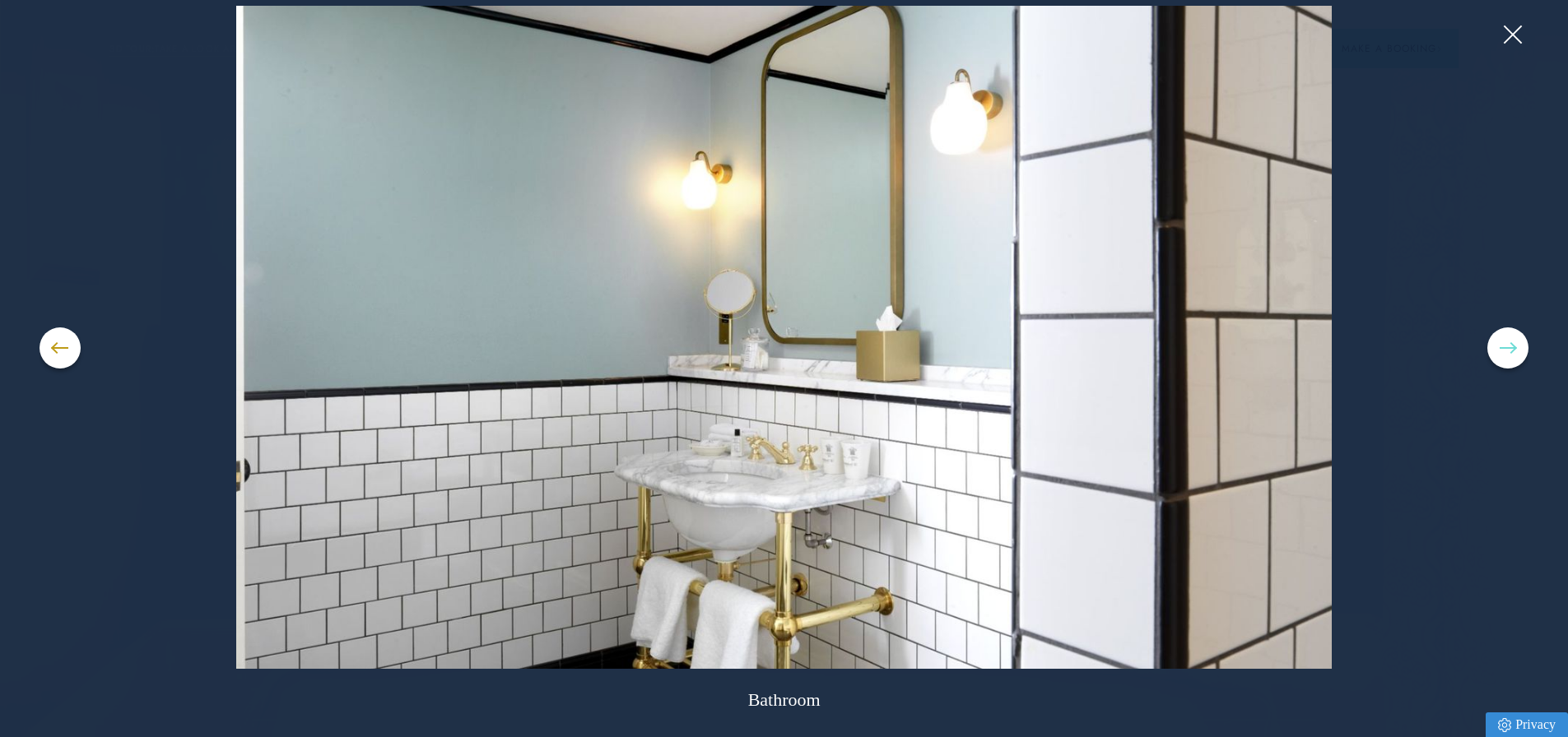
click at [1507, 345] on button at bounding box center [1508, 348] width 41 height 41
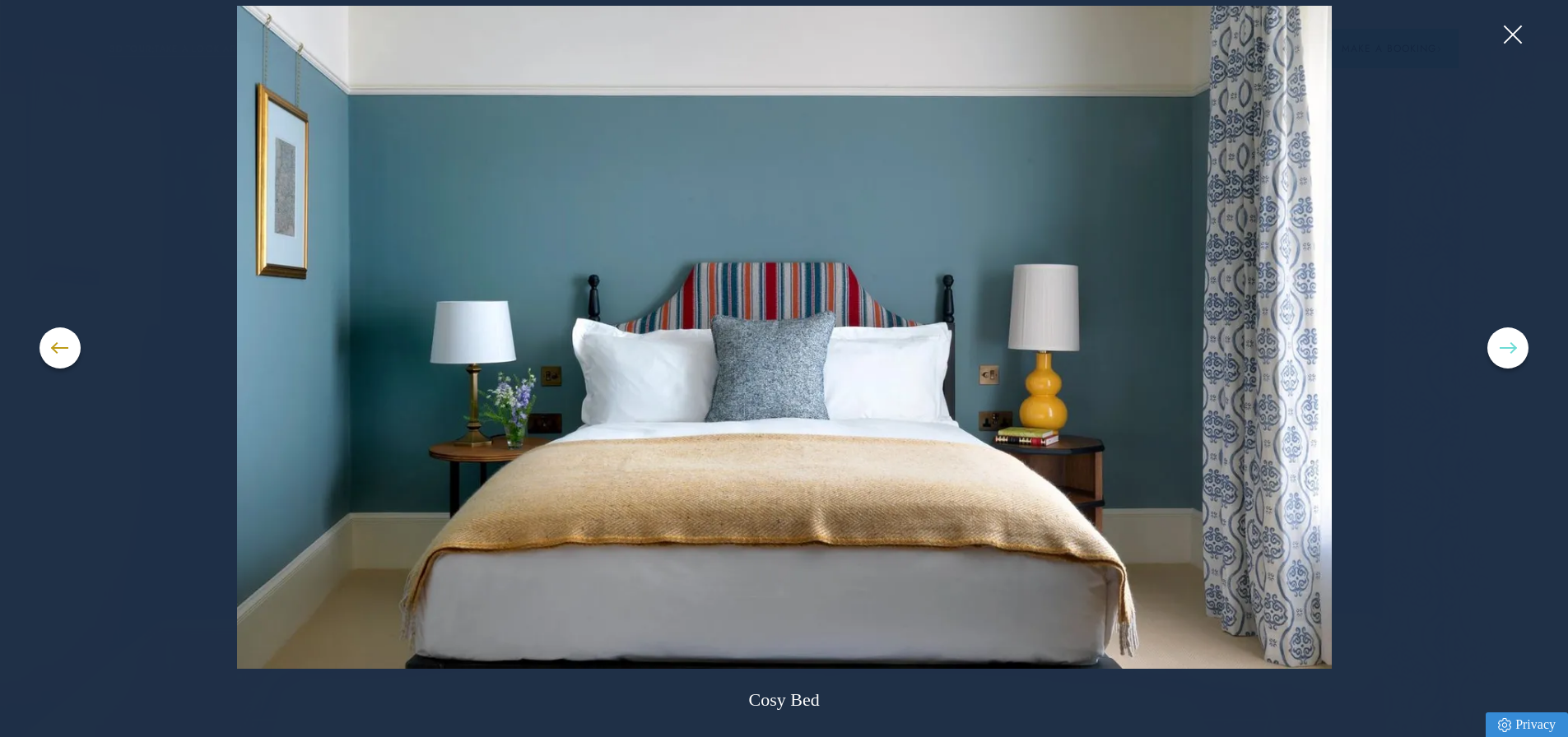
click at [1507, 346] on button at bounding box center [1508, 348] width 41 height 41
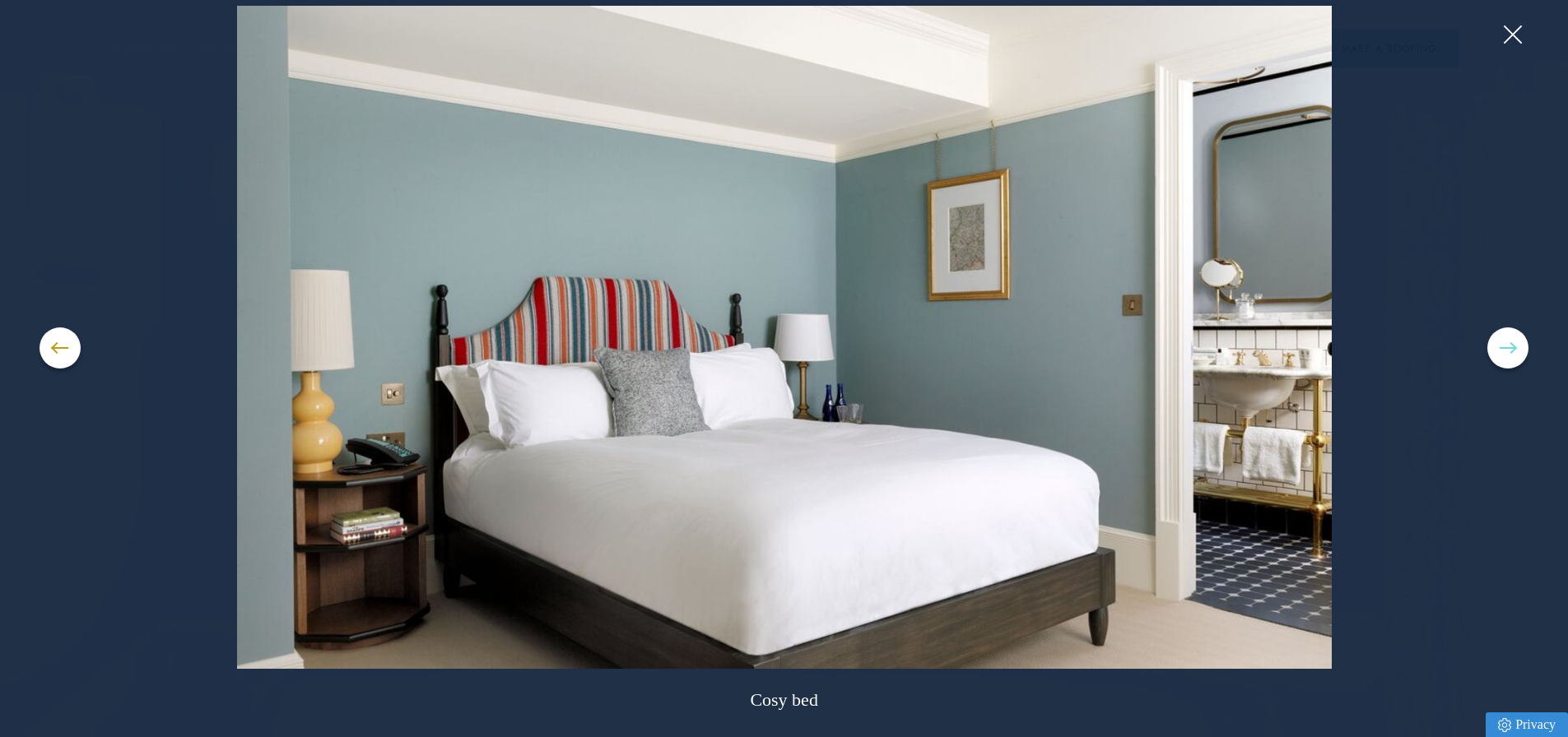
click at [1507, 346] on button at bounding box center [1508, 348] width 41 height 41
click at [1518, 356] on button at bounding box center [1508, 348] width 41 height 41
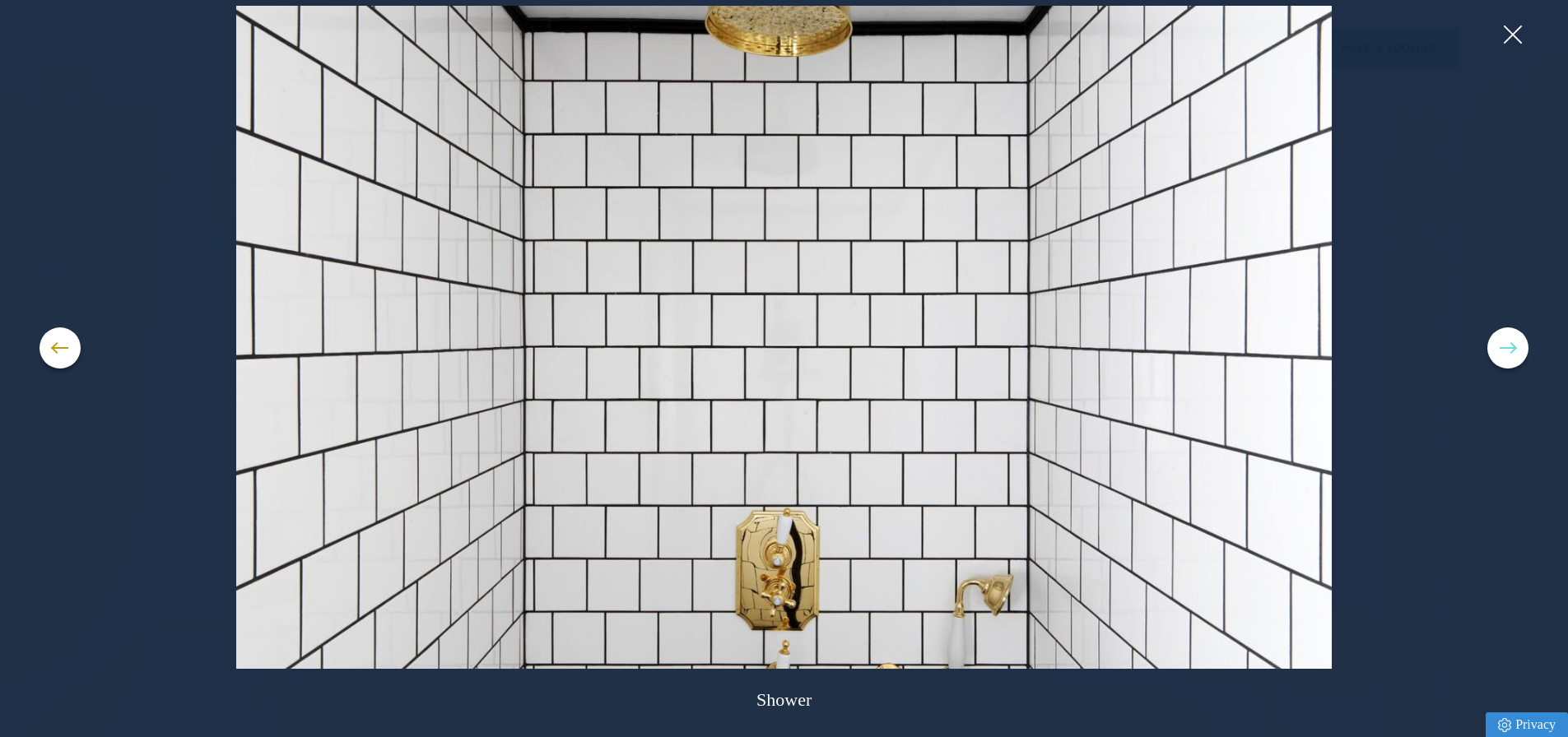
click at [1518, 356] on button at bounding box center [1508, 348] width 41 height 41
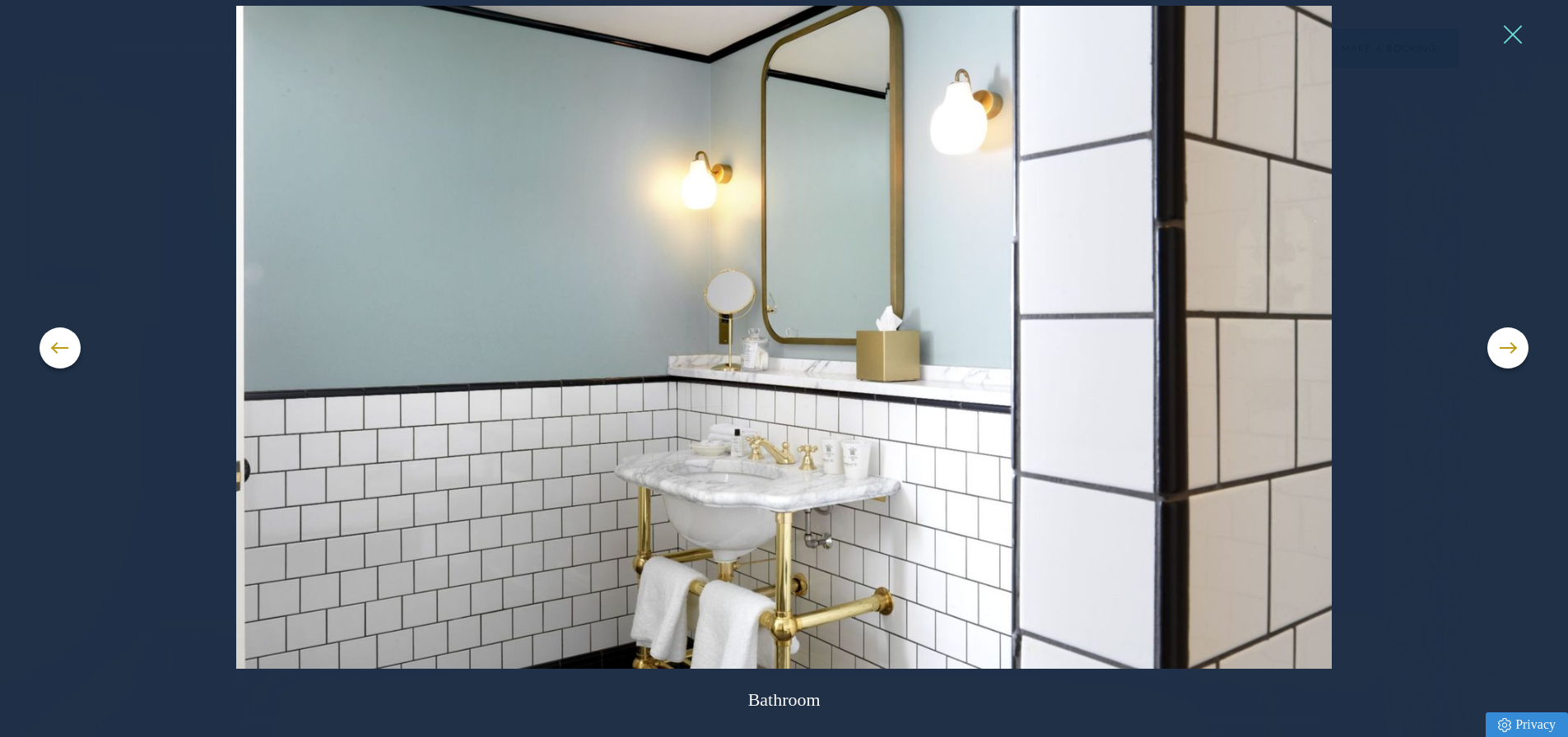
click at [1514, 31] on button at bounding box center [1511, 34] width 25 height 25
